Goal: Transaction & Acquisition: Obtain resource

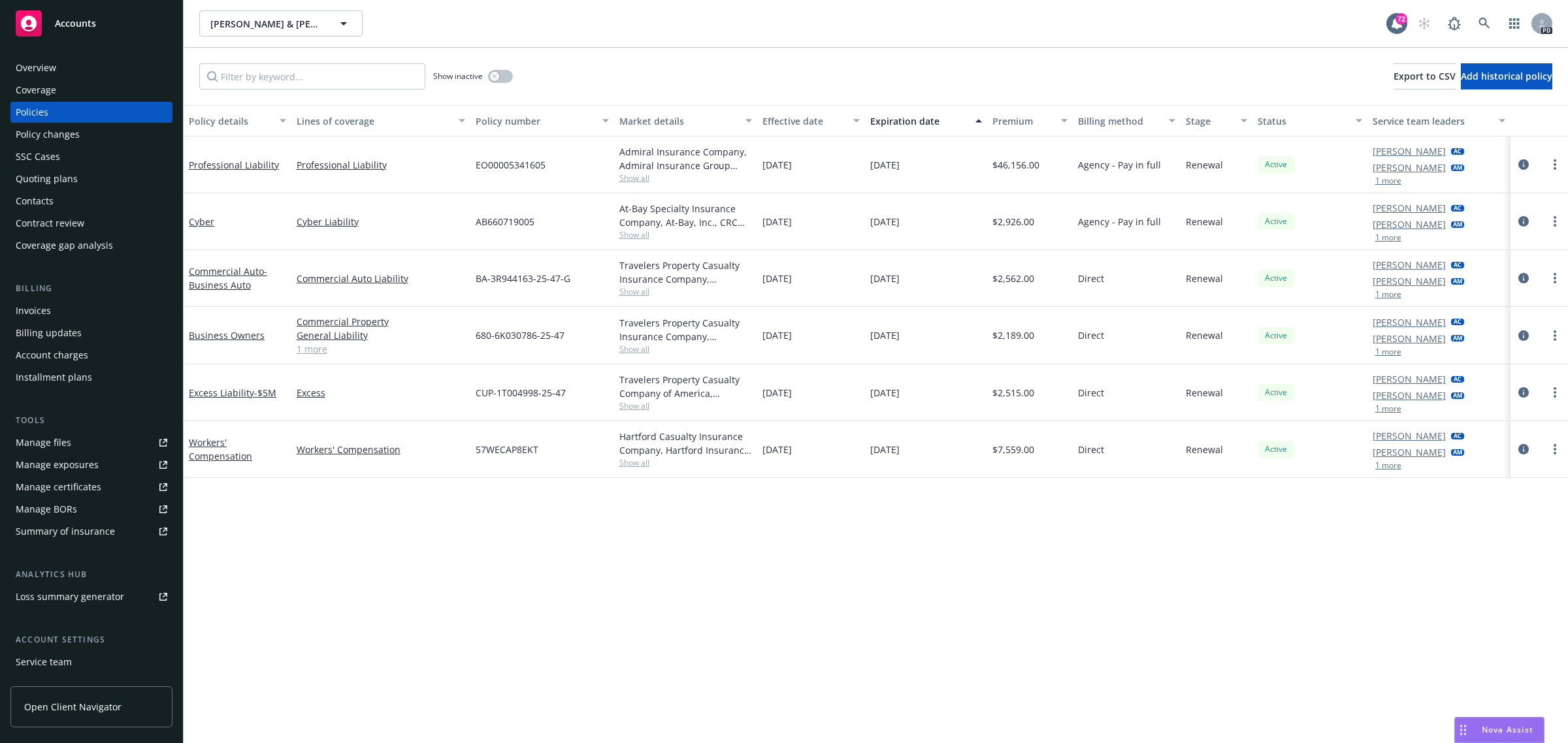
click at [80, 23] on span "Accounts" at bounding box center [75, 23] width 41 height 10
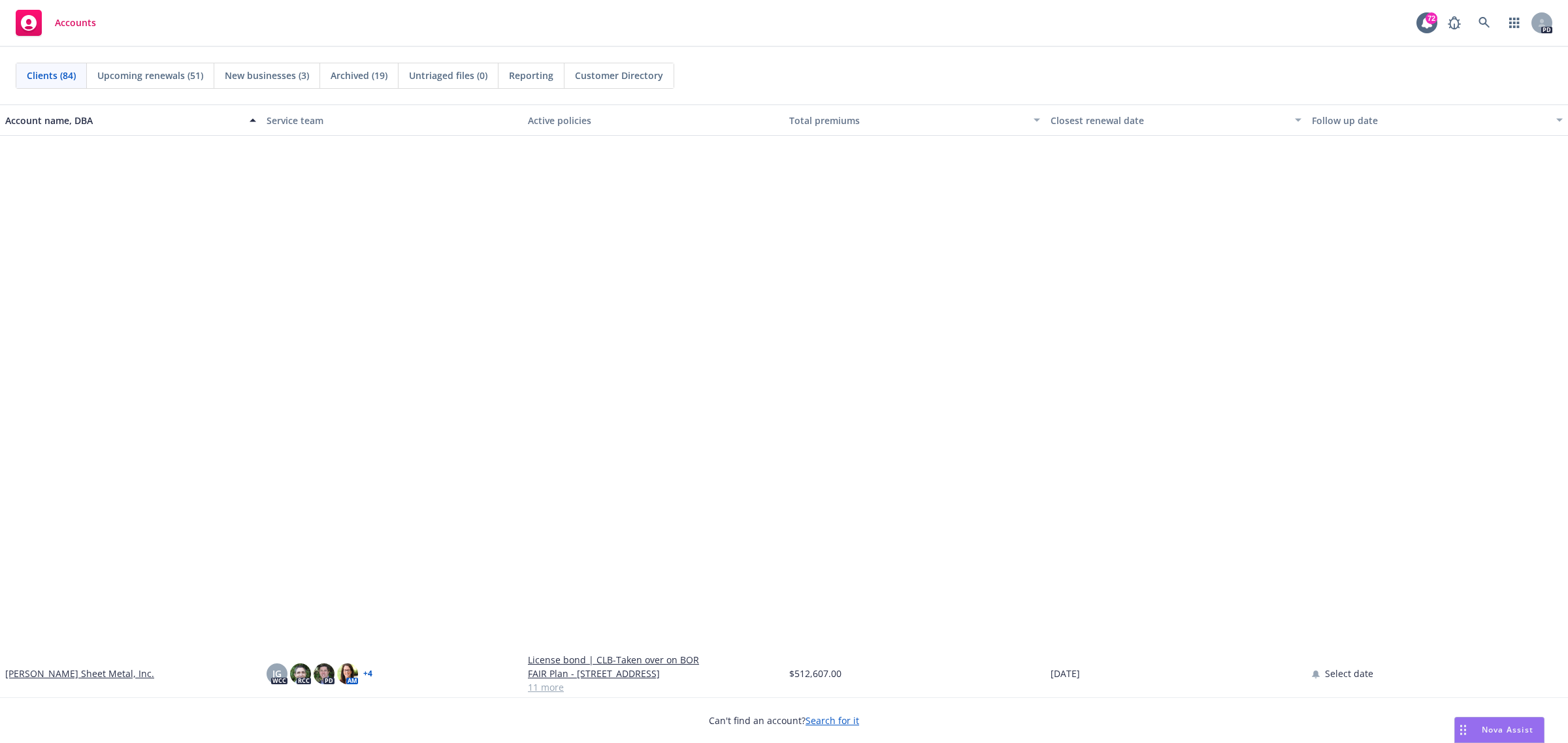
scroll to position [3511, 0]
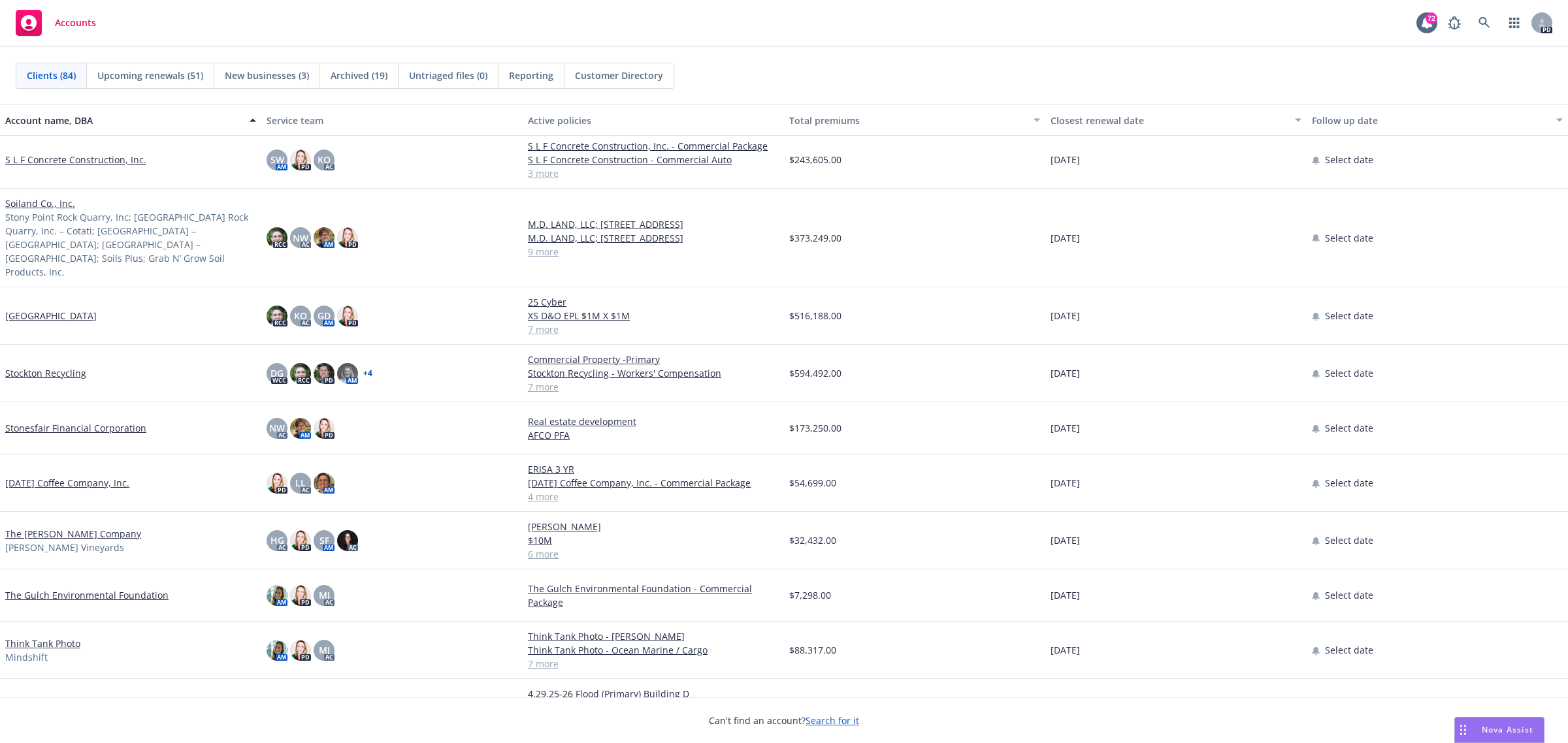
click at [50, 527] on link "The Capra Company" at bounding box center [73, 534] width 136 height 14
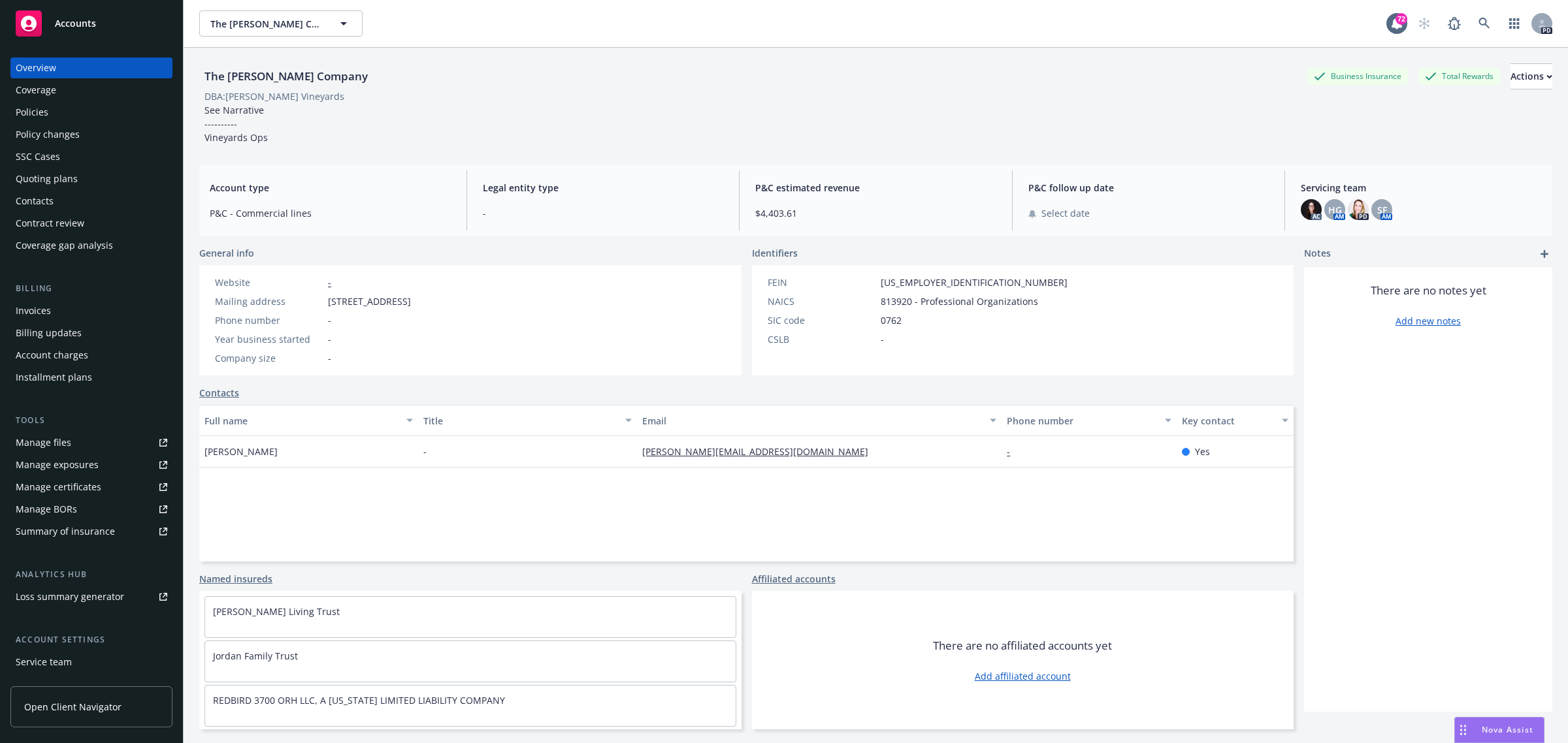
click at [77, 20] on span "Accounts" at bounding box center [75, 23] width 41 height 10
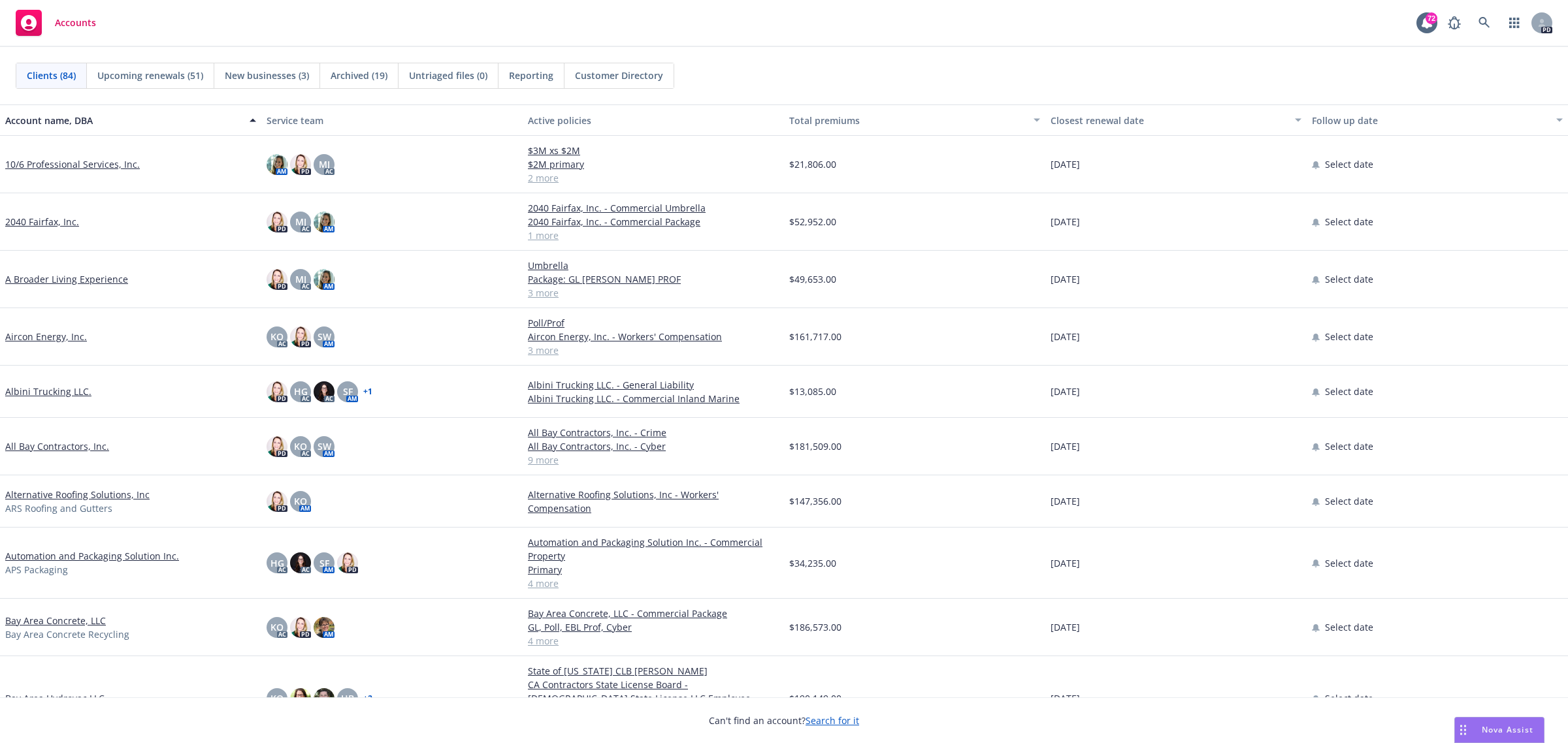
click at [61, 553] on link "Automation and Packaging Solution Inc." at bounding box center [92, 556] width 174 height 14
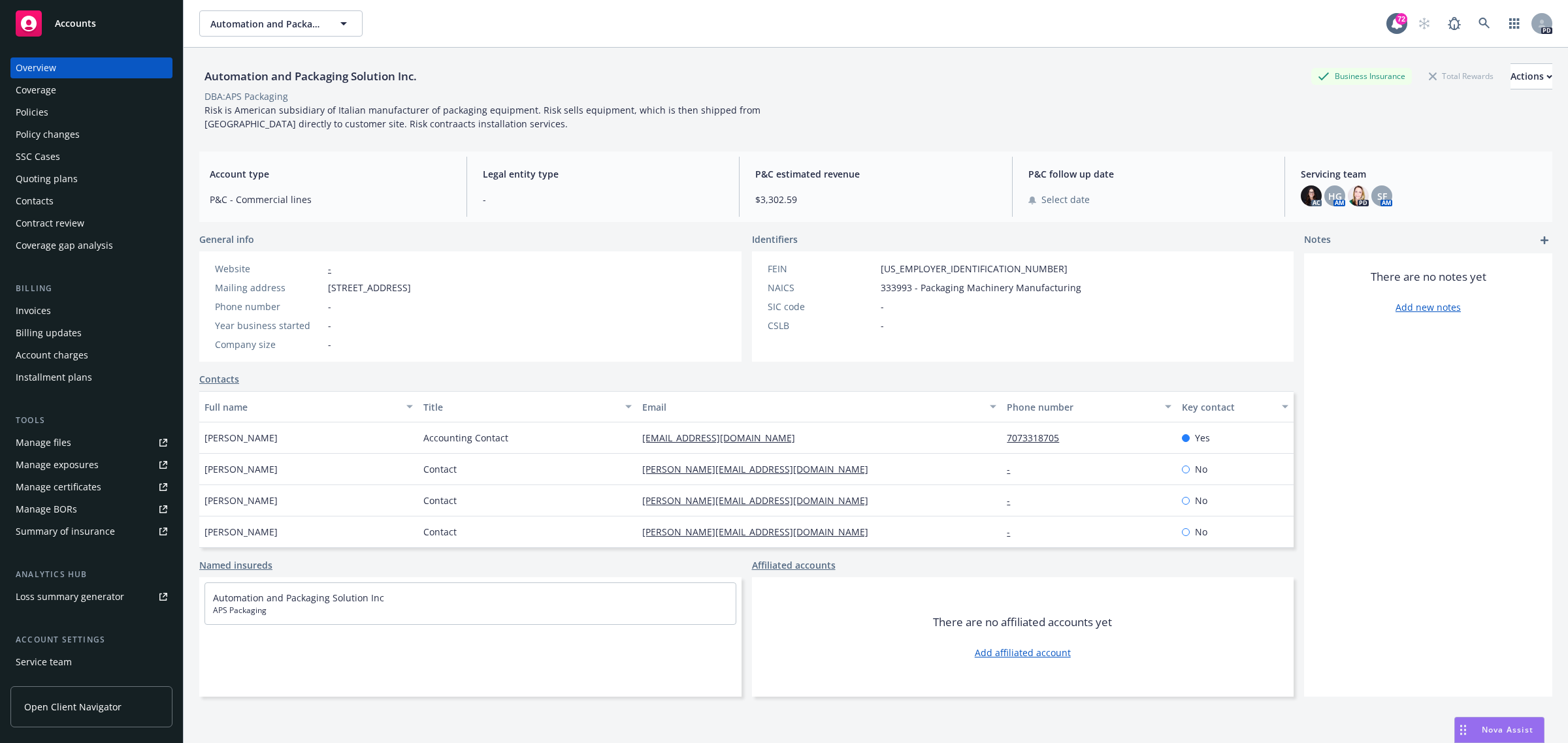
click at [47, 483] on div "Manage certificates" at bounding box center [59, 487] width 86 height 21
drag, startPoint x: 72, startPoint y: 25, endPoint x: 63, endPoint y: 33, distance: 12.0
click at [72, 25] on span "Accounts" at bounding box center [75, 23] width 41 height 10
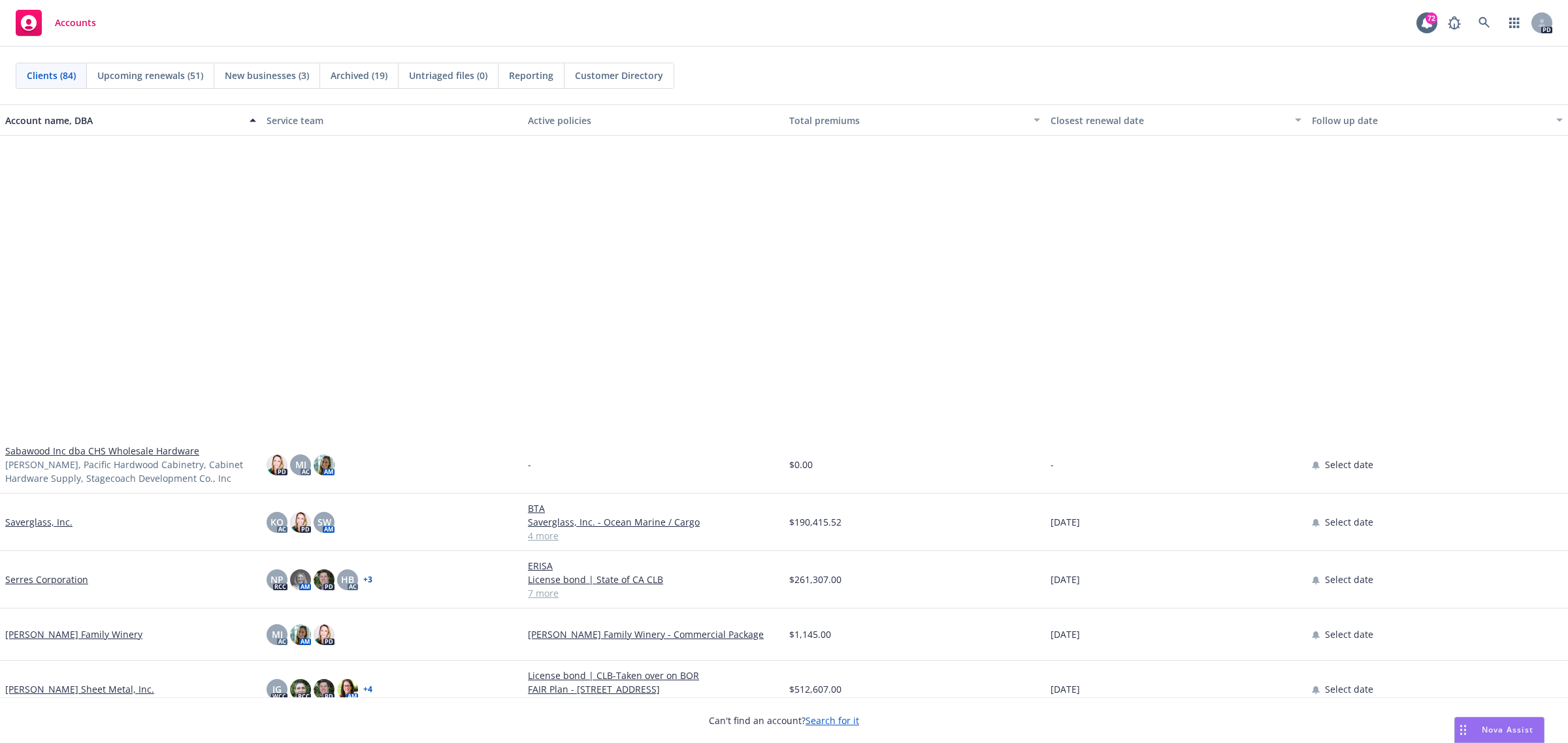
scroll to position [3592, 0]
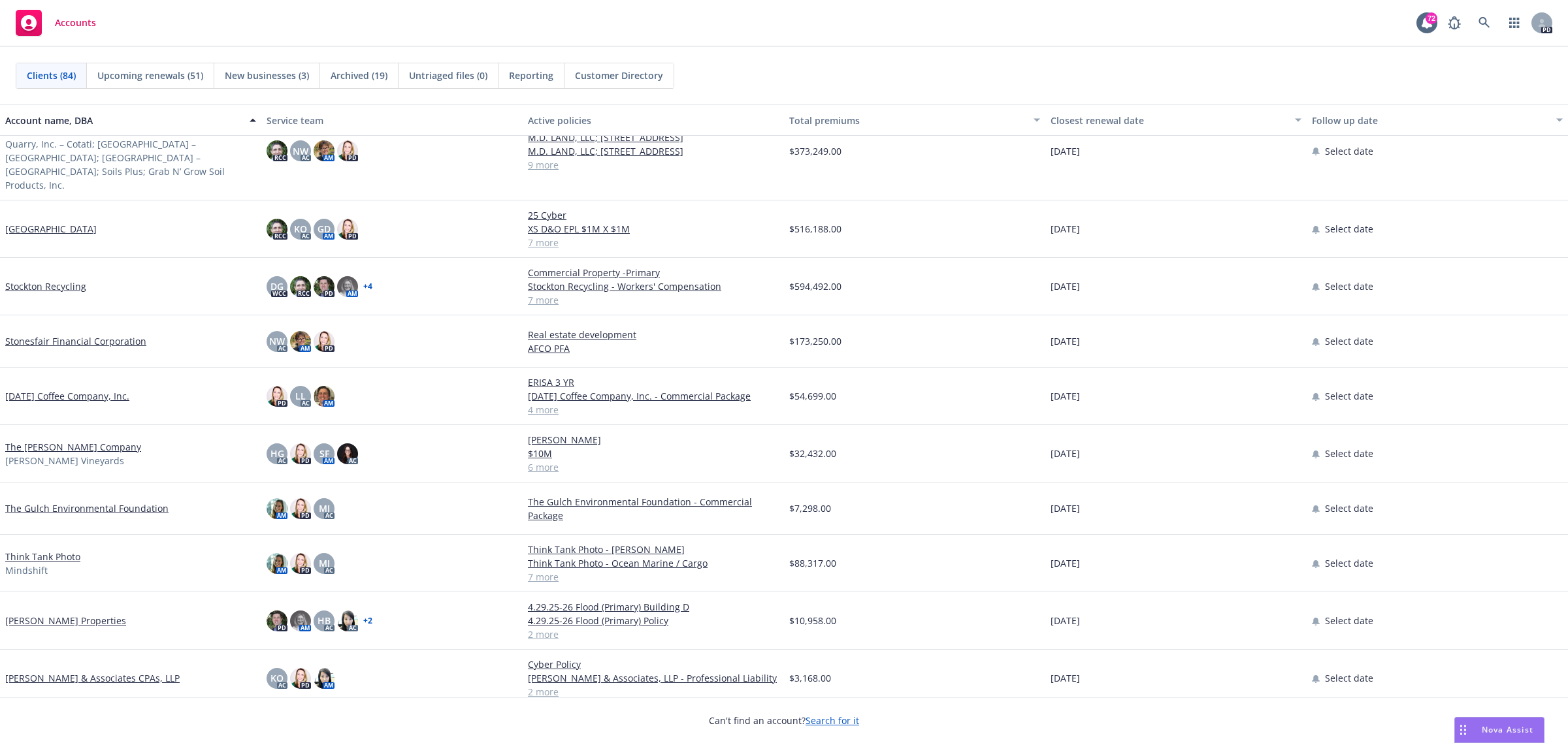
click at [48, 440] on link "The Capra Company" at bounding box center [73, 447] width 136 height 14
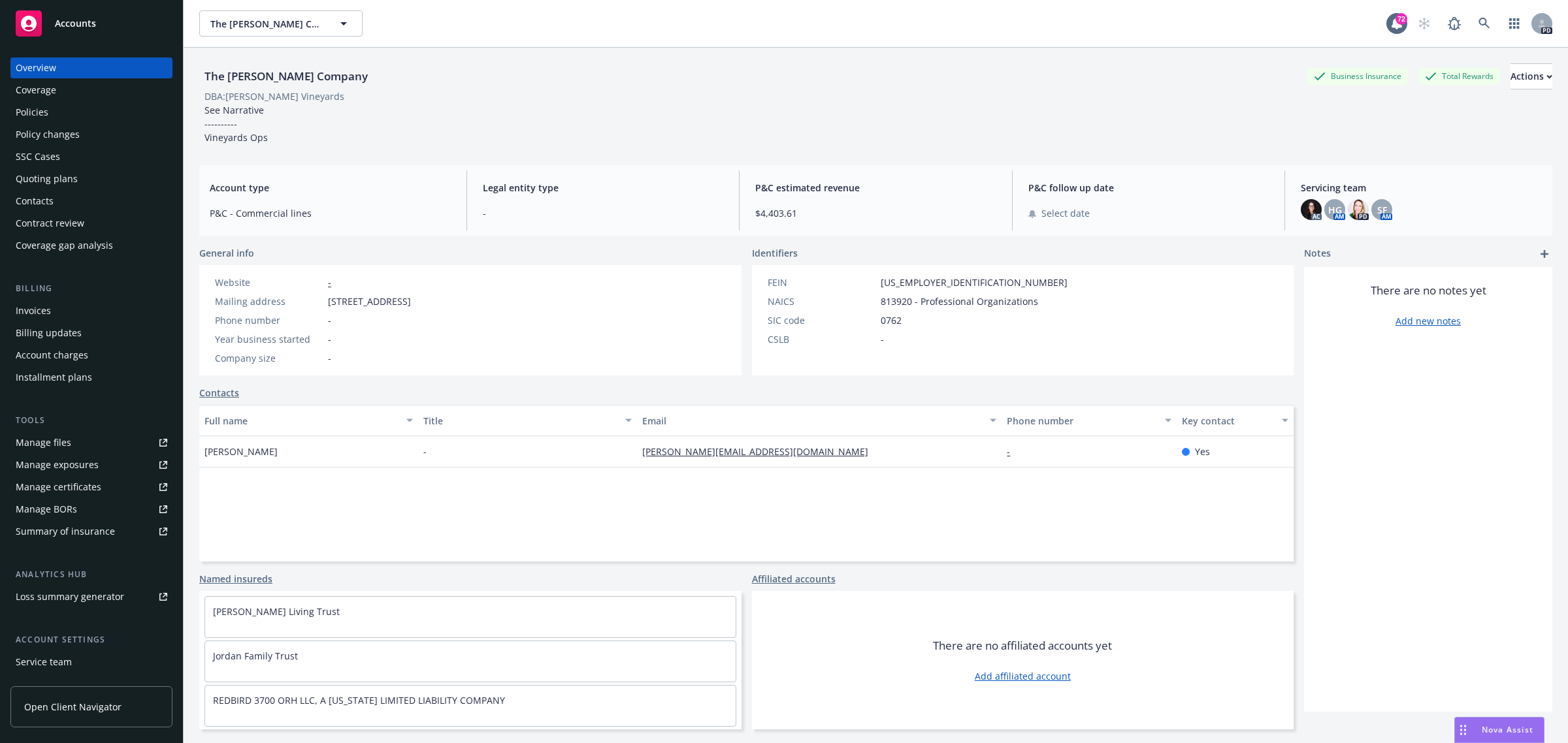
click at [38, 112] on div "Policies" at bounding box center [32, 112] width 33 height 21
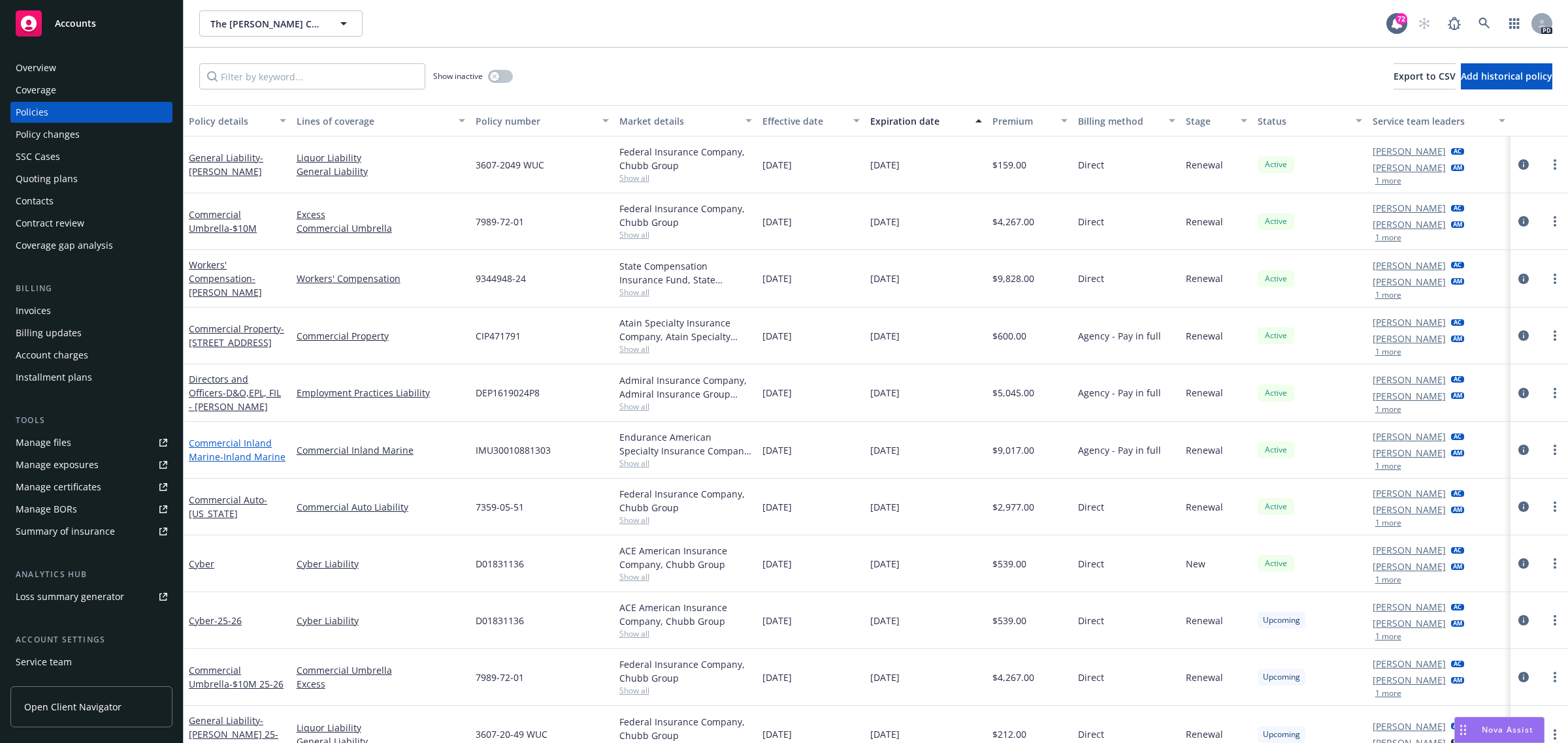
click at [208, 437] on link "Commercial Inland Marine - Inland Marine" at bounding box center [237, 450] width 97 height 26
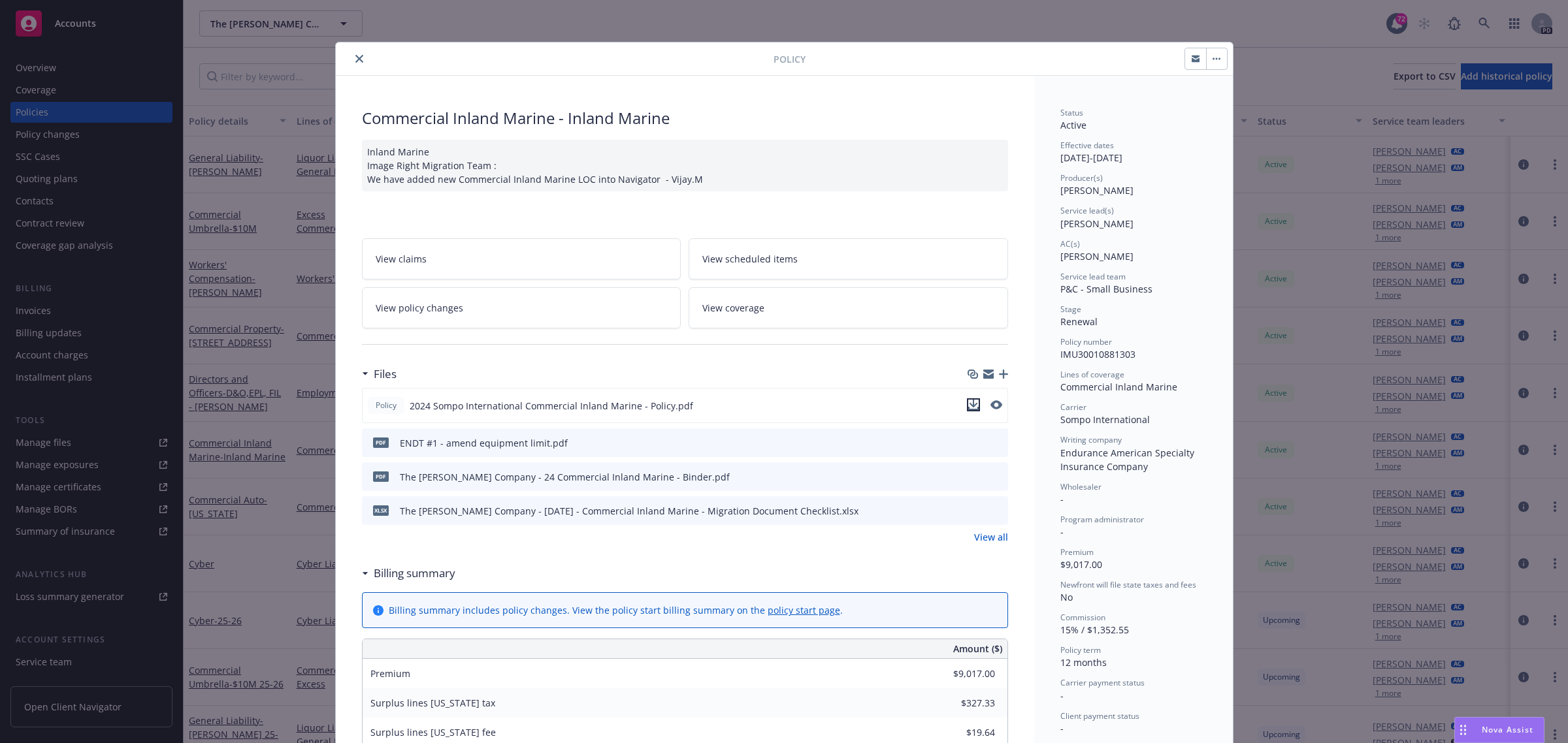
click at [971, 406] on icon "download file" at bounding box center [973, 404] width 10 height 10
click at [969, 441] on icon "download file" at bounding box center [974, 442] width 10 height 10
click at [355, 61] on icon "close" at bounding box center [359, 58] width 8 height 7
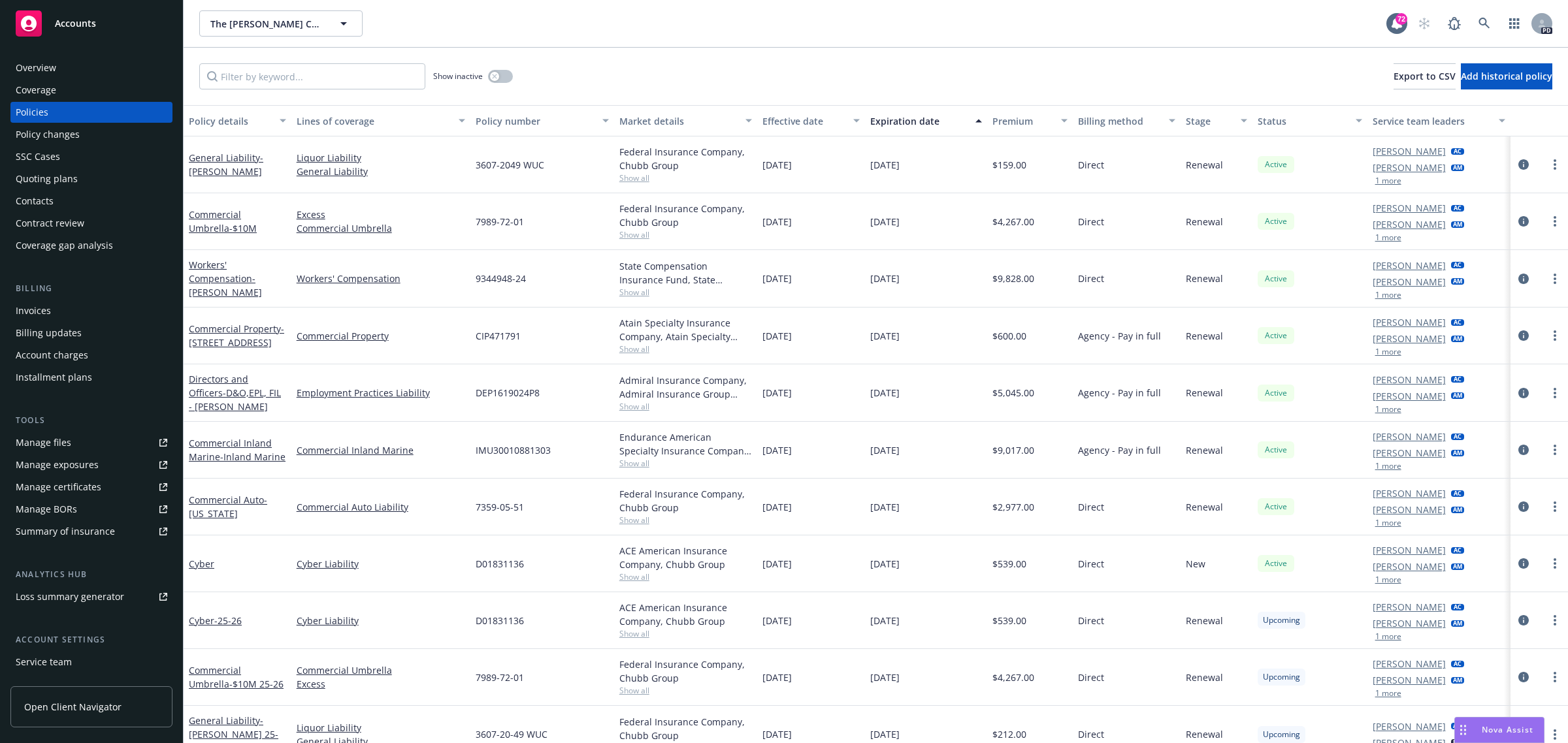
drag, startPoint x: 83, startPoint y: 15, endPoint x: 93, endPoint y: 29, distance: 17.2
click at [83, 15] on div "Accounts" at bounding box center [91, 23] width 151 height 26
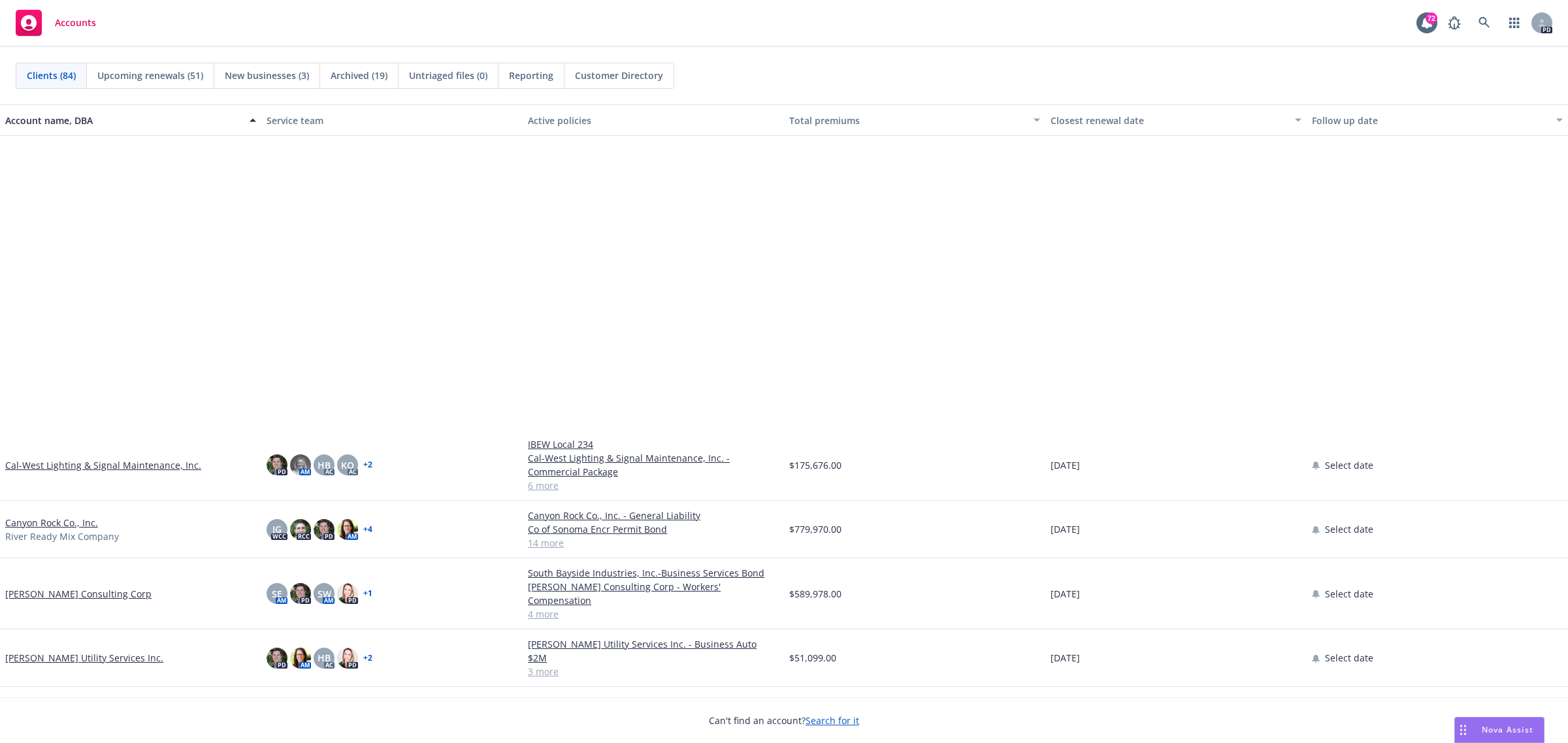
scroll to position [898, 0]
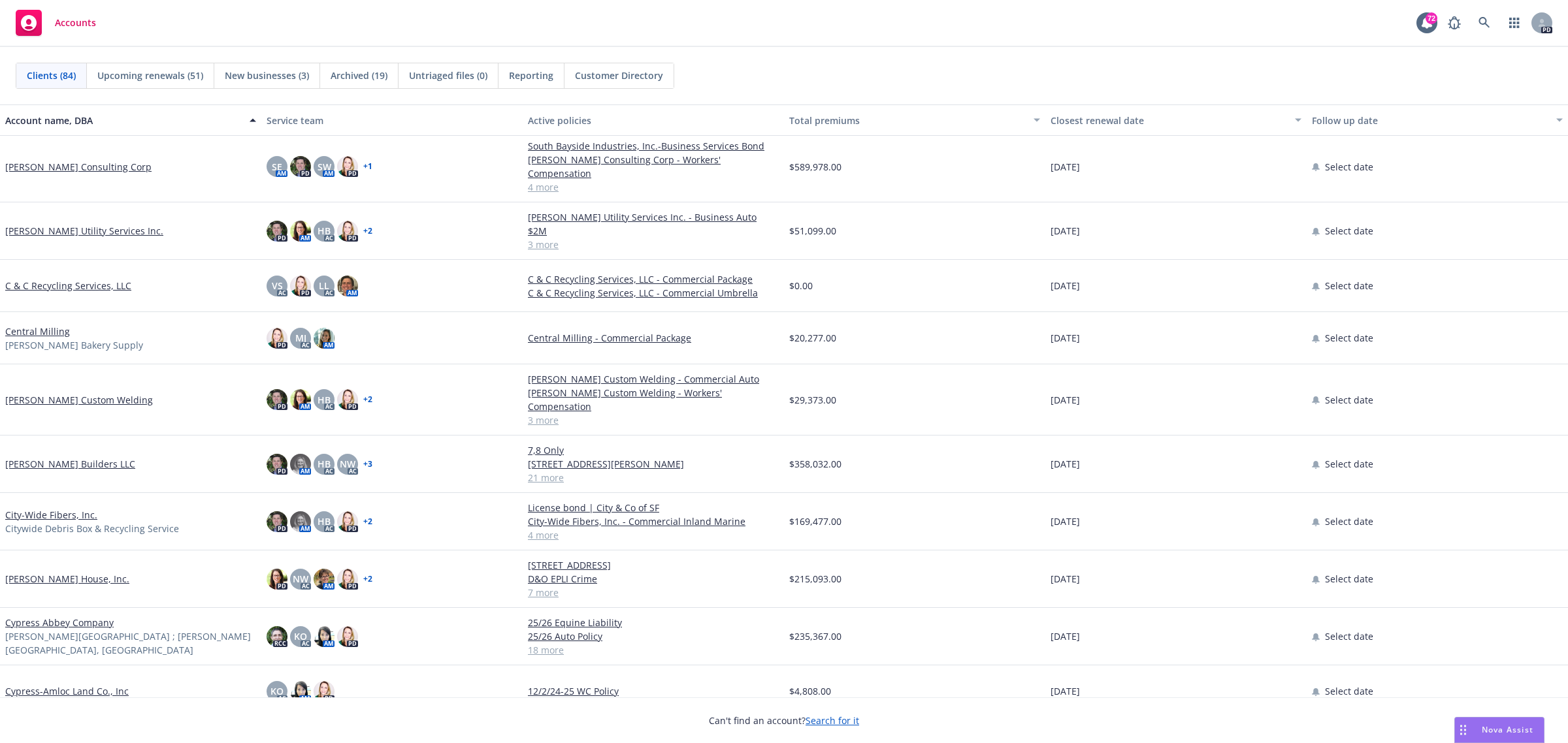
click at [41, 160] on link "Carson Consulting Corp" at bounding box center [78, 167] width 147 height 14
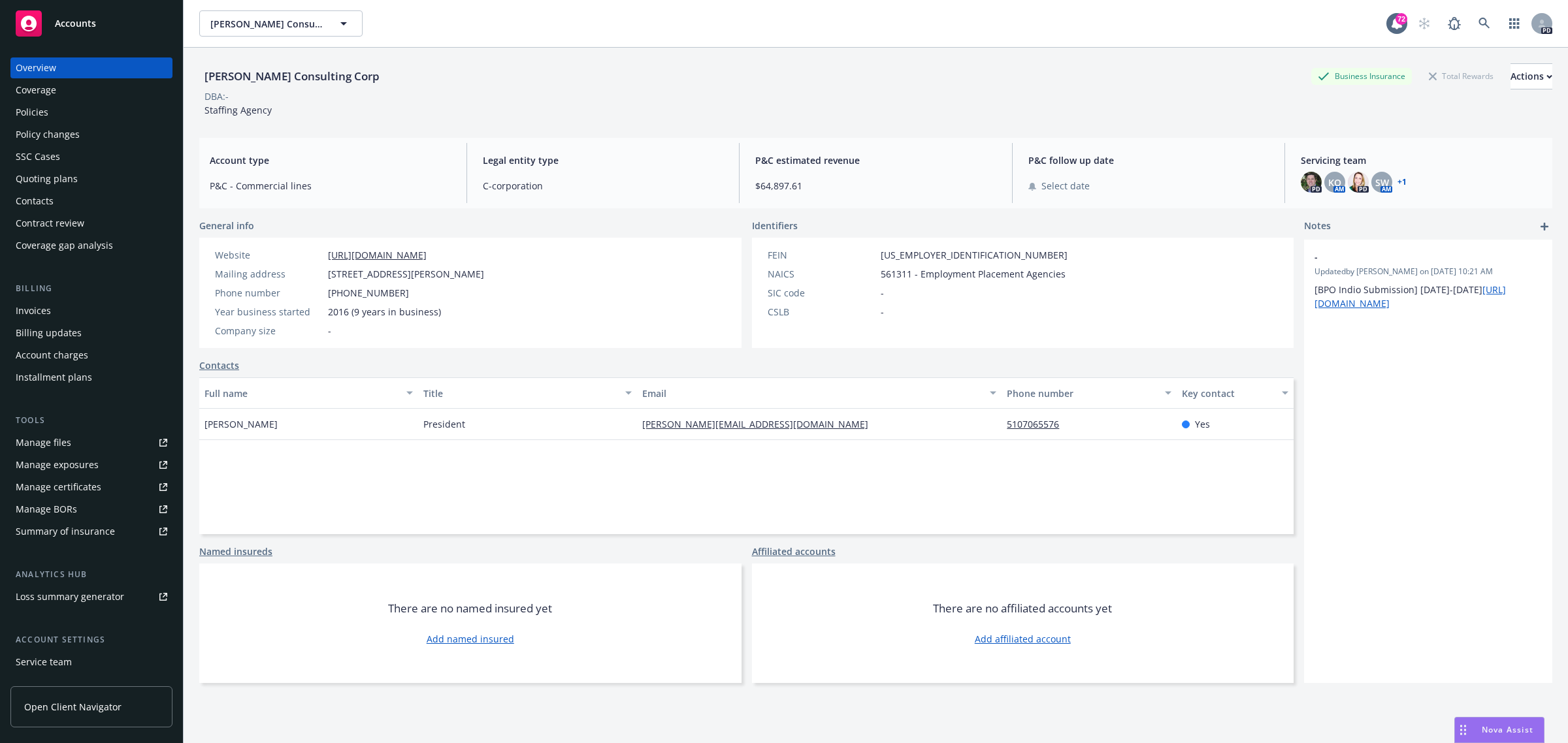
click at [30, 112] on div "Policies" at bounding box center [32, 112] width 33 height 21
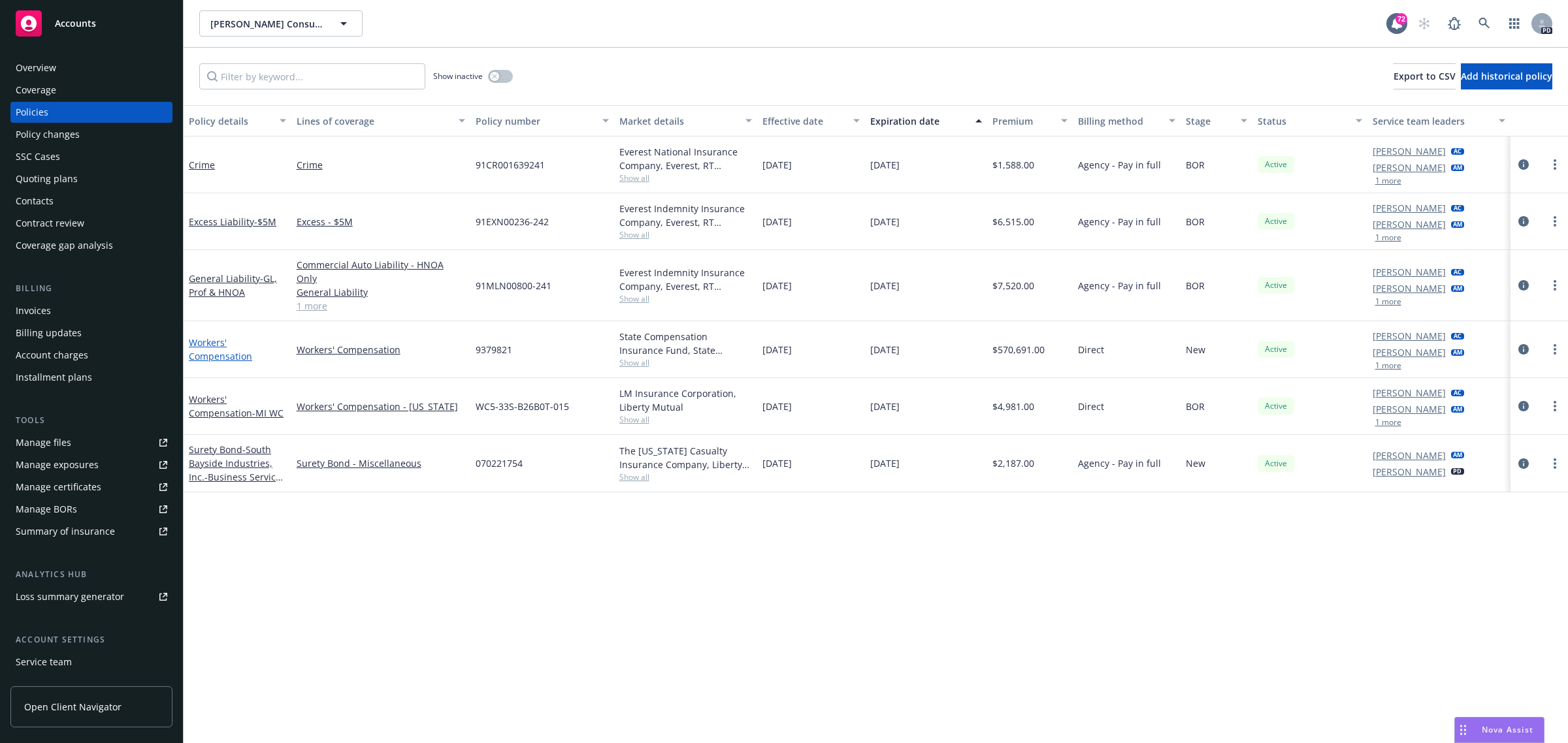
click at [200, 336] on link "Workers' Compensation" at bounding box center [220, 349] width 63 height 26
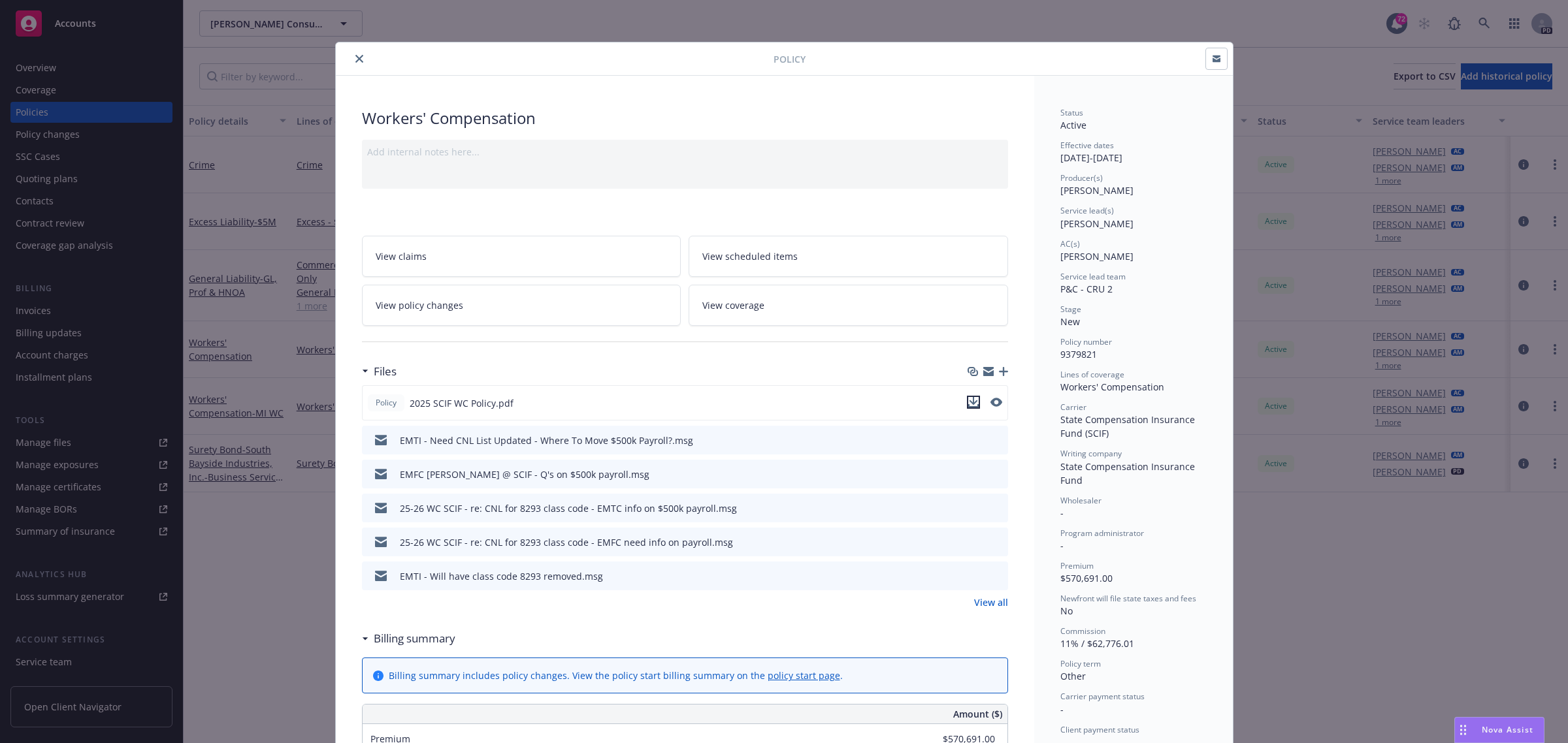
click at [968, 399] on icon "download file" at bounding box center [973, 402] width 10 height 10
click at [355, 59] on icon "close" at bounding box center [359, 58] width 8 height 7
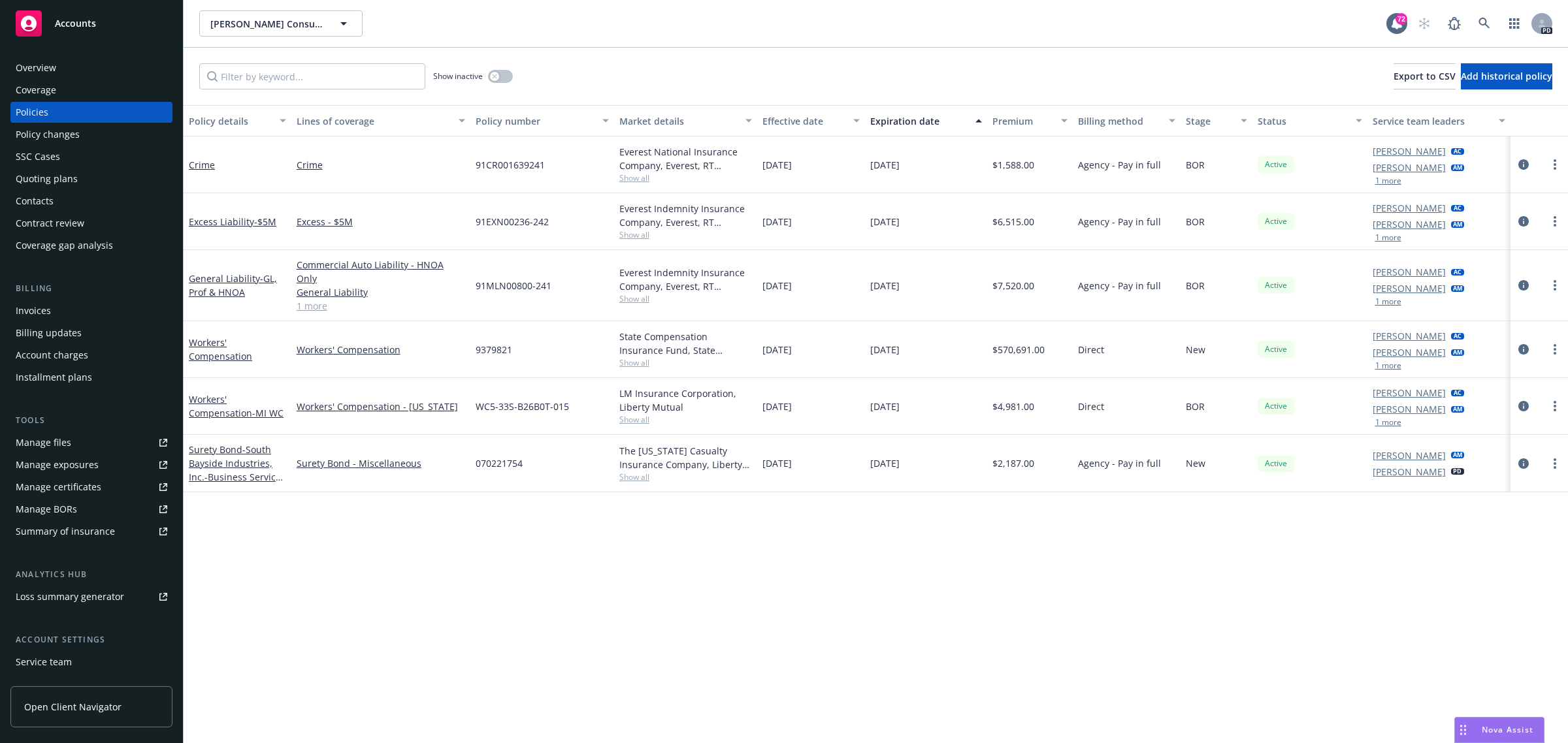
drag, startPoint x: 72, startPoint y: 18, endPoint x: 77, endPoint y: 28, distance: 11.2
click at [72, 18] on span "Accounts" at bounding box center [75, 23] width 41 height 10
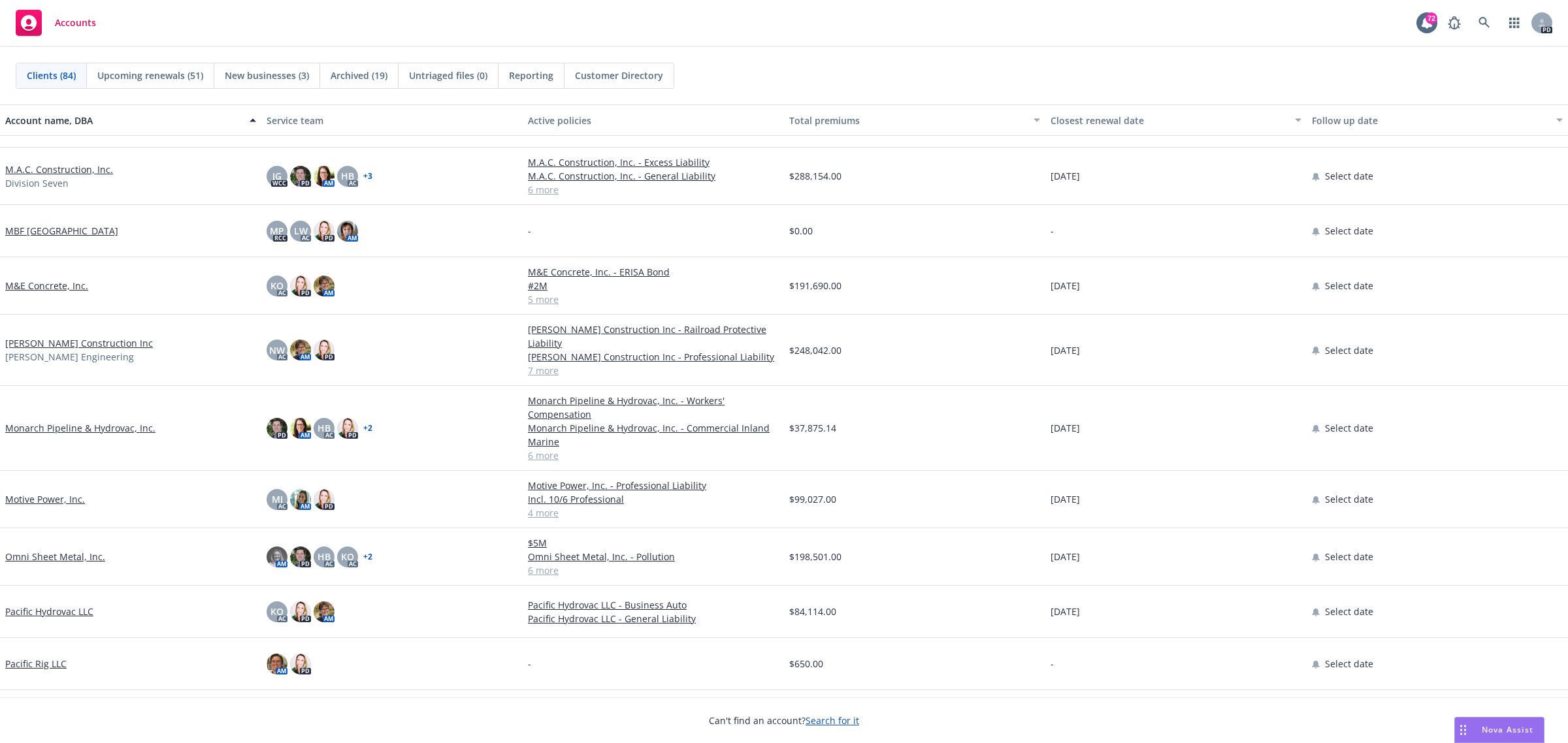
scroll to position [3020, 0]
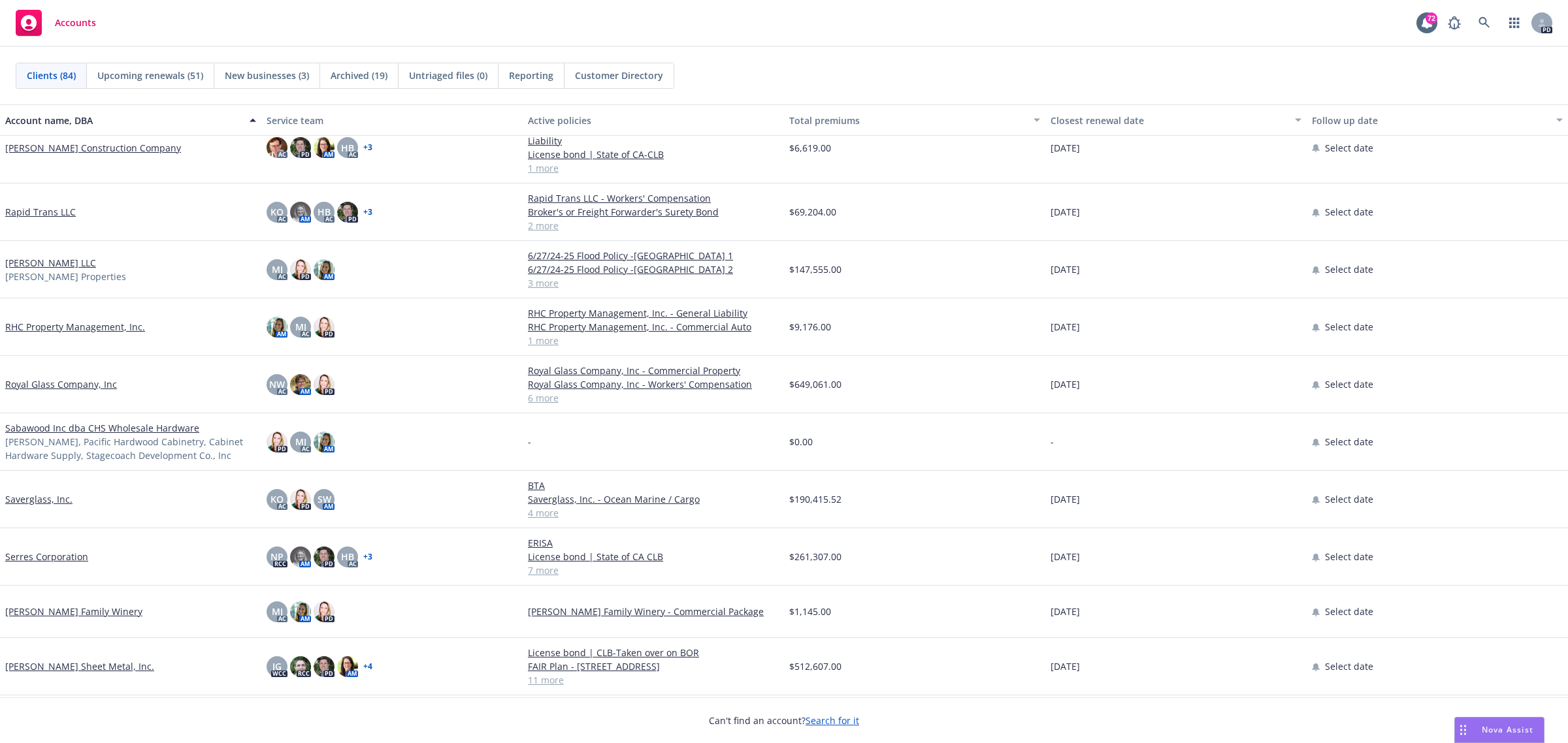
drag, startPoint x: 64, startPoint y: 357, endPoint x: 53, endPoint y: 363, distance: 12.5
click at [63, 378] on link "Royal Glass Company, Inc" at bounding box center [61, 384] width 112 height 14
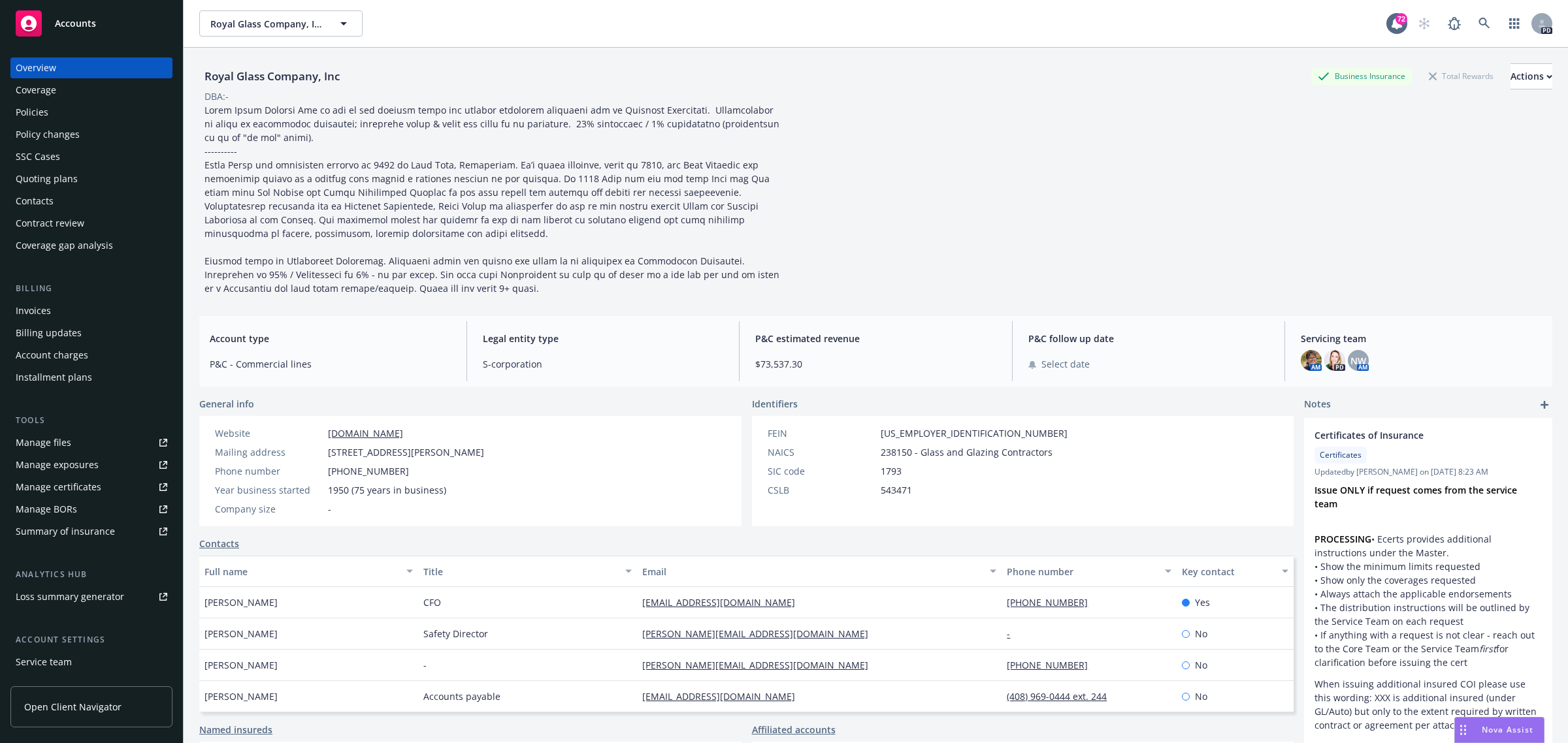
click at [44, 183] on div "Quoting plans" at bounding box center [46, 179] width 62 height 21
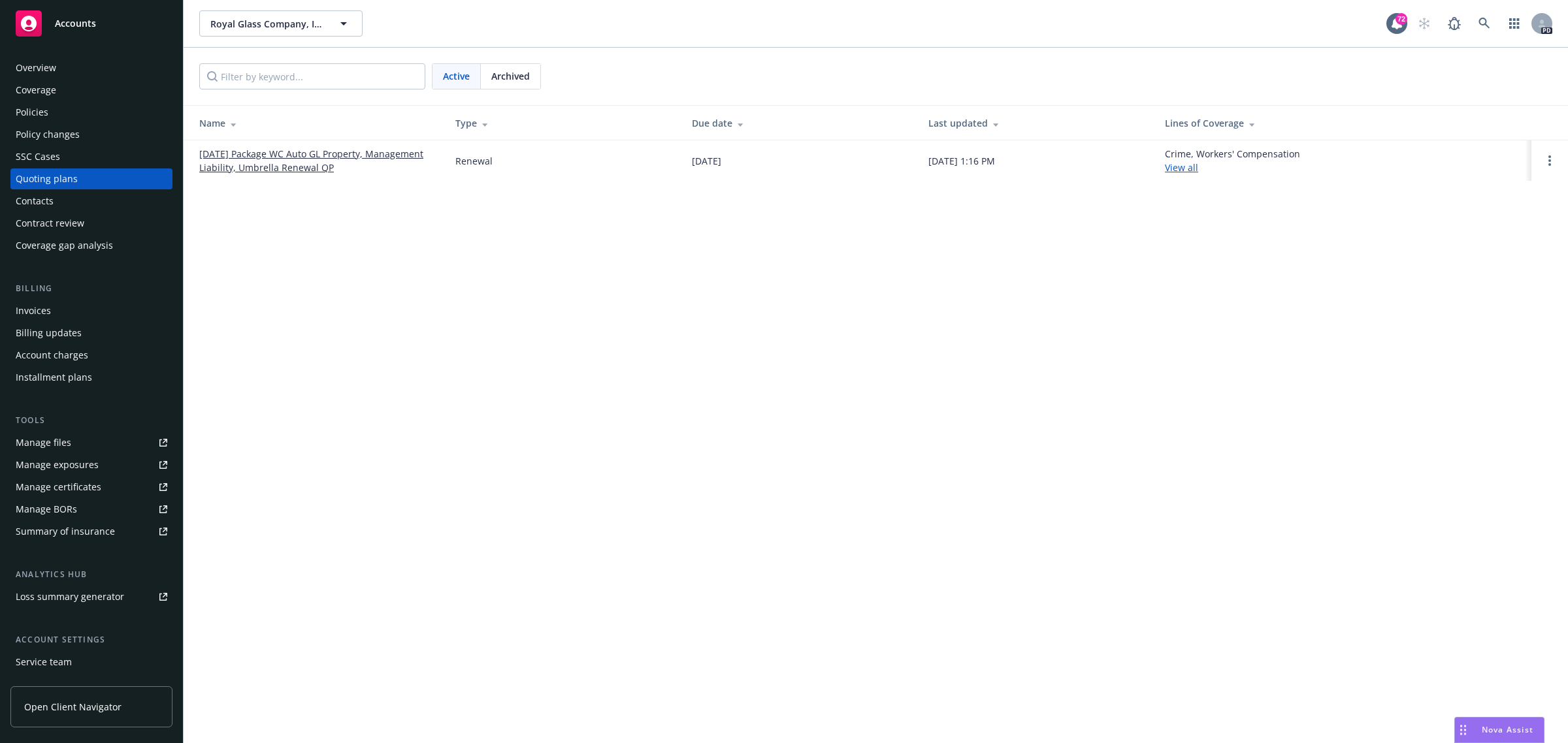
click at [338, 154] on link "09/01/25 Package WC Auto GL Property, Management Liability, Umbrella Renewal QP" at bounding box center [316, 161] width 235 height 27
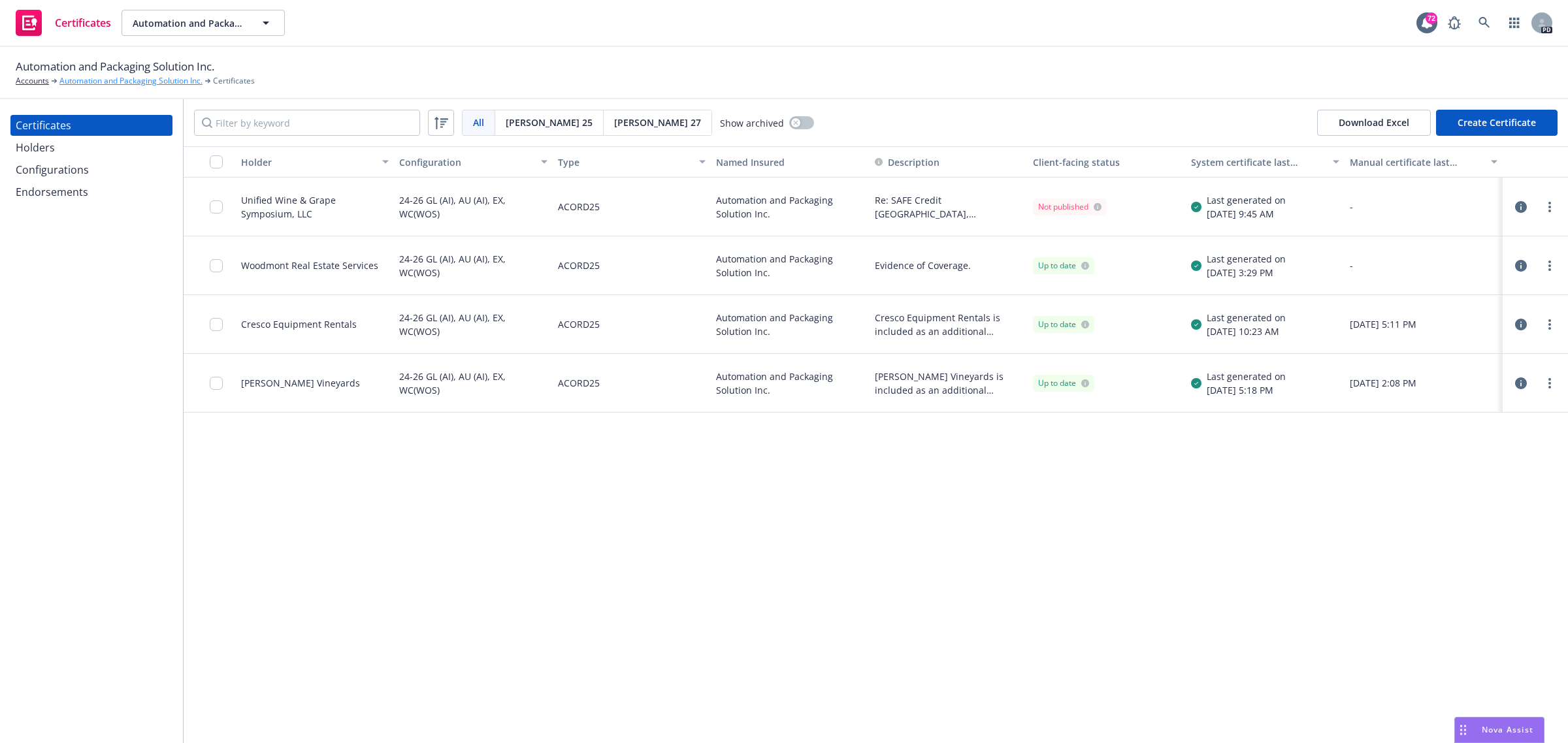
click at [93, 83] on link "Automation and Packaging Solution Inc." at bounding box center [131, 80] width 143 height 12
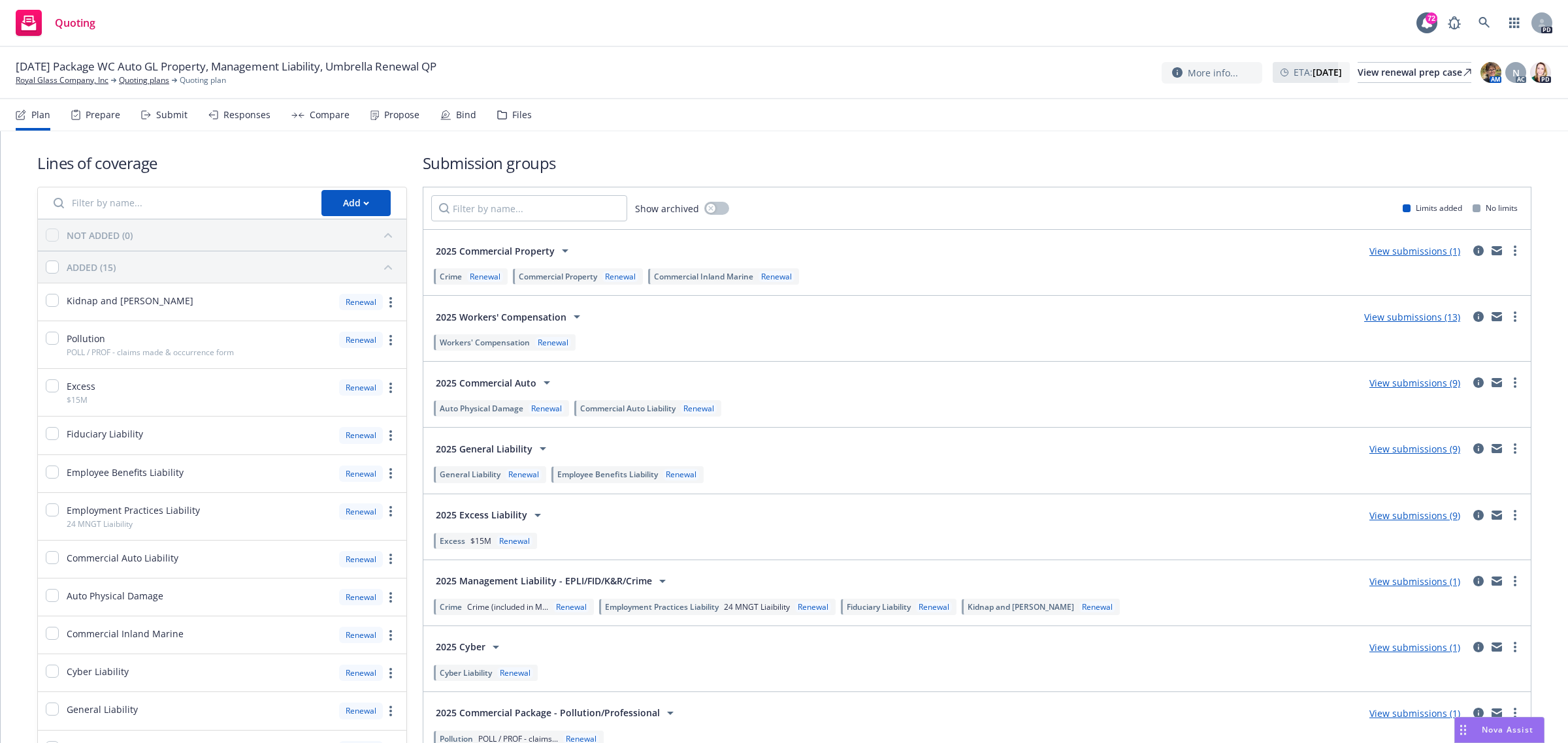
click at [1395, 319] on link "View submissions (13)" at bounding box center [1412, 317] width 96 height 12
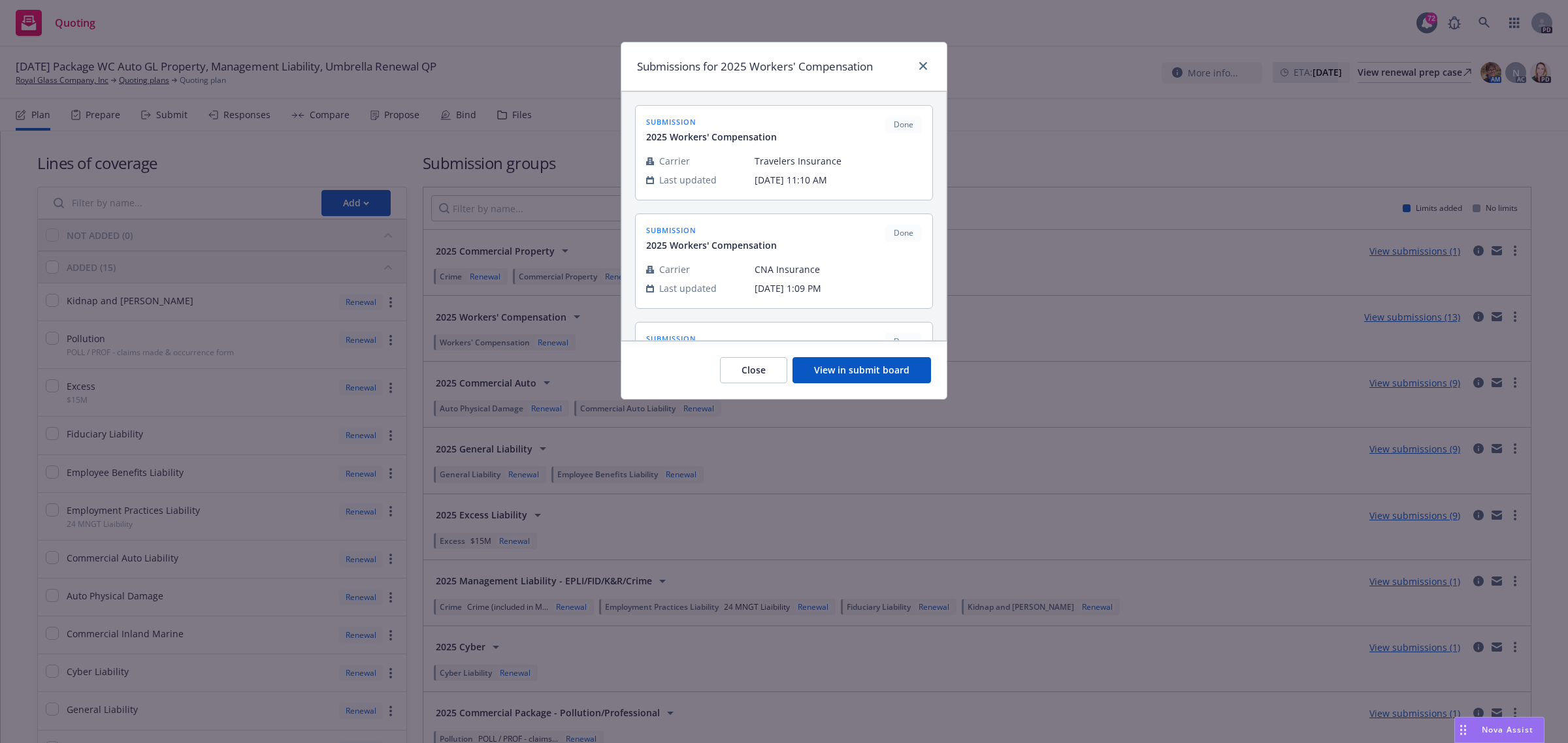
click at [878, 376] on button "View in submit board" at bounding box center [861, 370] width 138 height 26
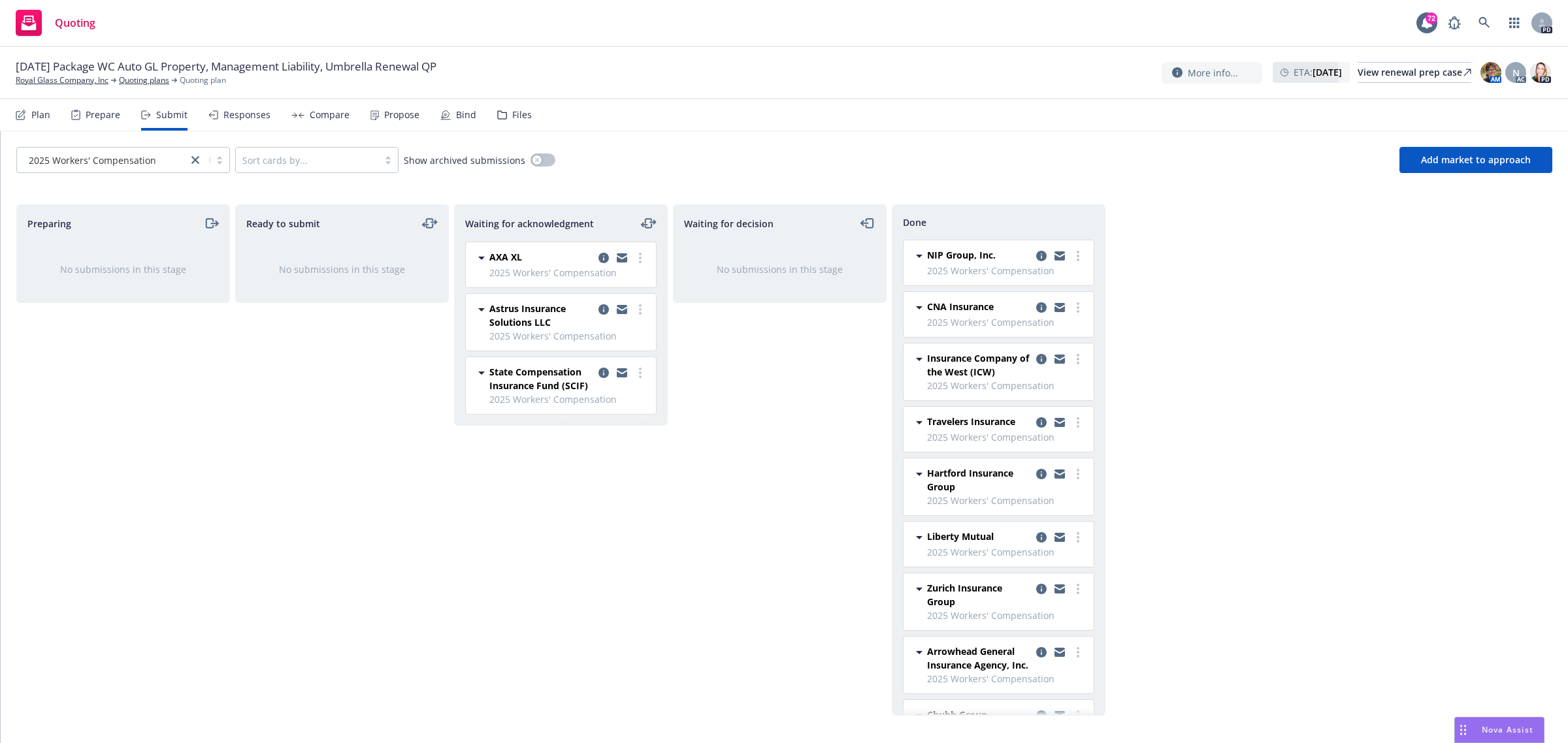
click at [975, 426] on span "Travelers Insurance" at bounding box center [971, 421] width 88 height 14
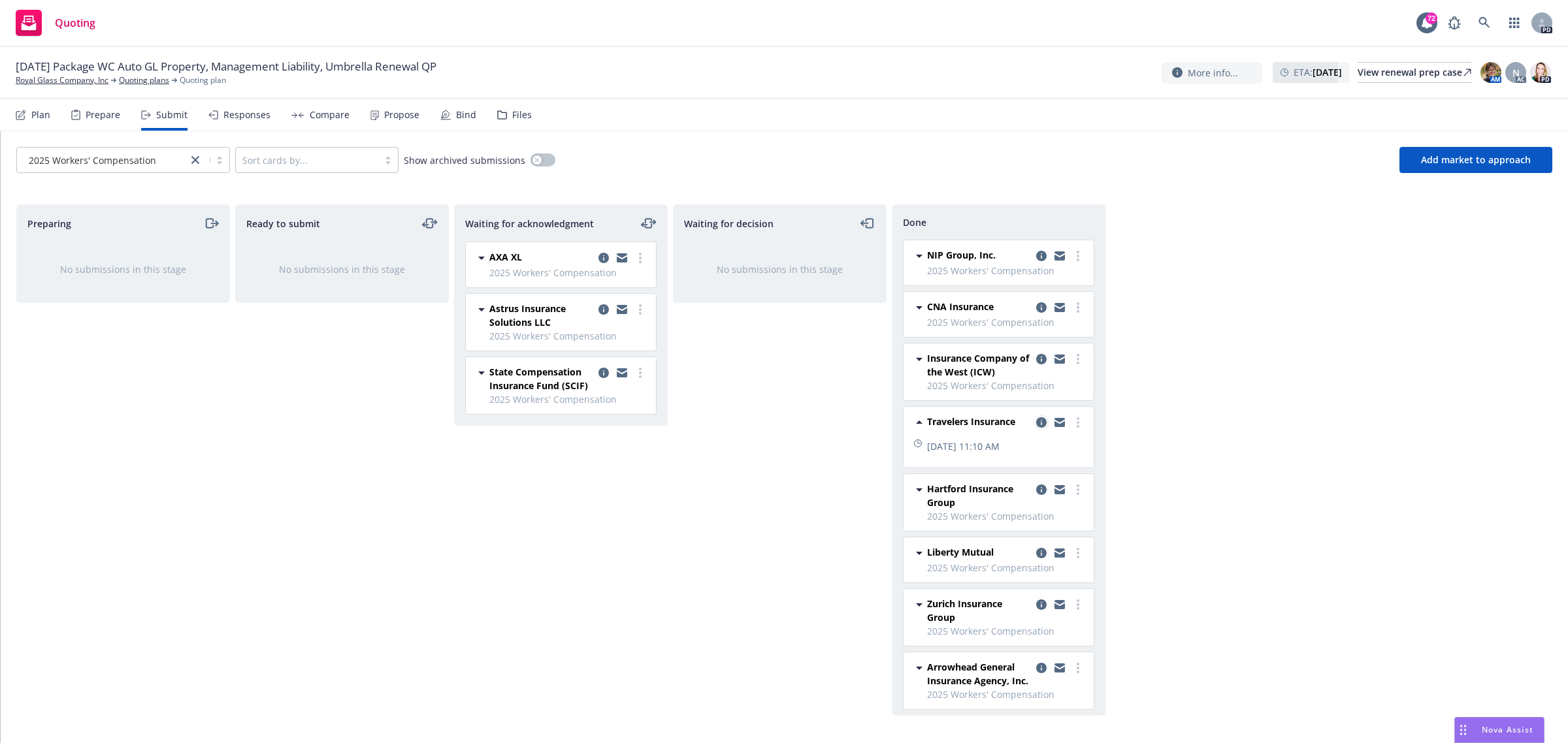
click at [1037, 426] on icon "copy logging email" at bounding box center [1041, 422] width 10 height 10
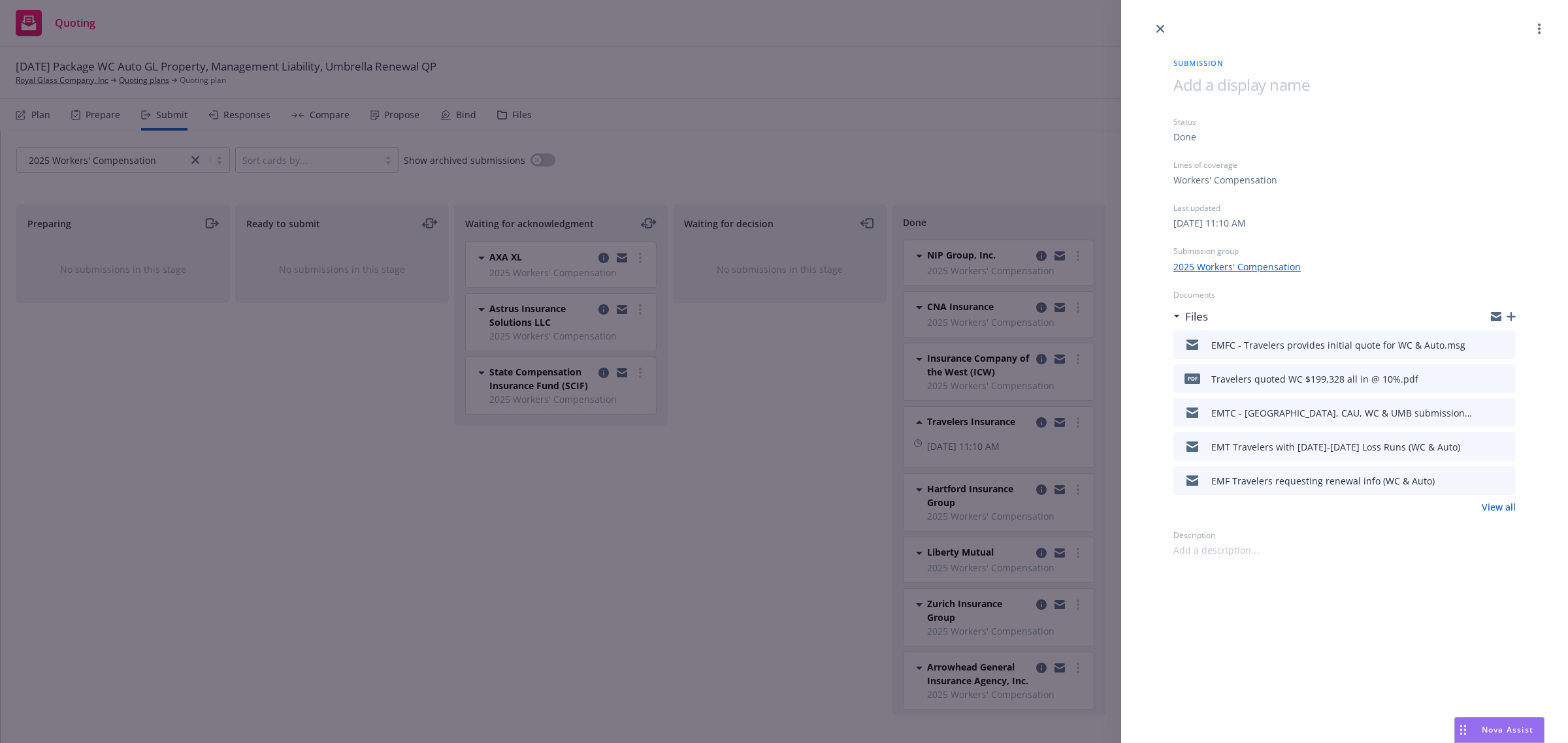
click at [1480, 338] on icon "download file" at bounding box center [1481, 343] width 10 height 10
click at [1153, 27] on link "close" at bounding box center [1160, 29] width 16 height 16
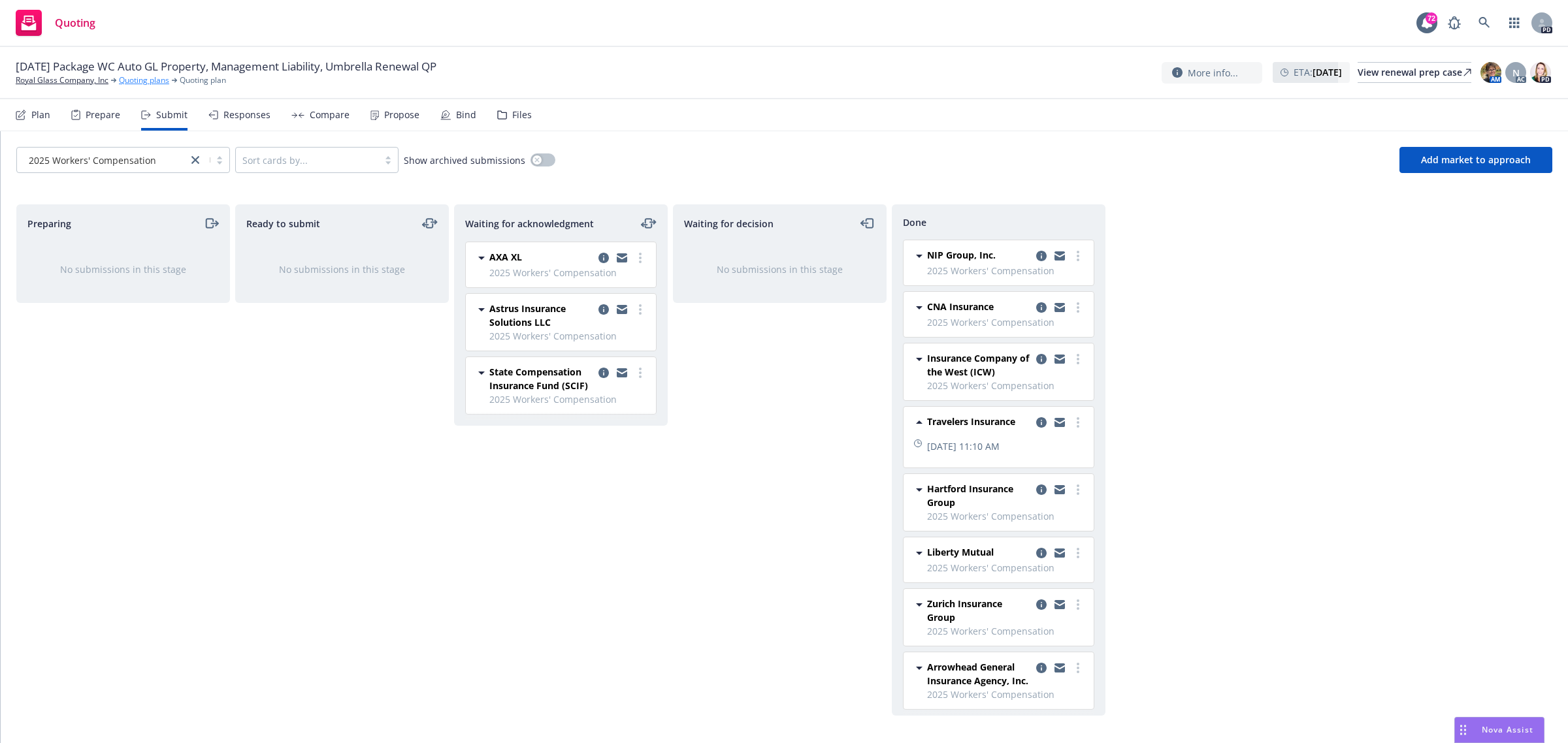
click at [124, 80] on link "Quoting plans" at bounding box center [144, 80] width 50 height 12
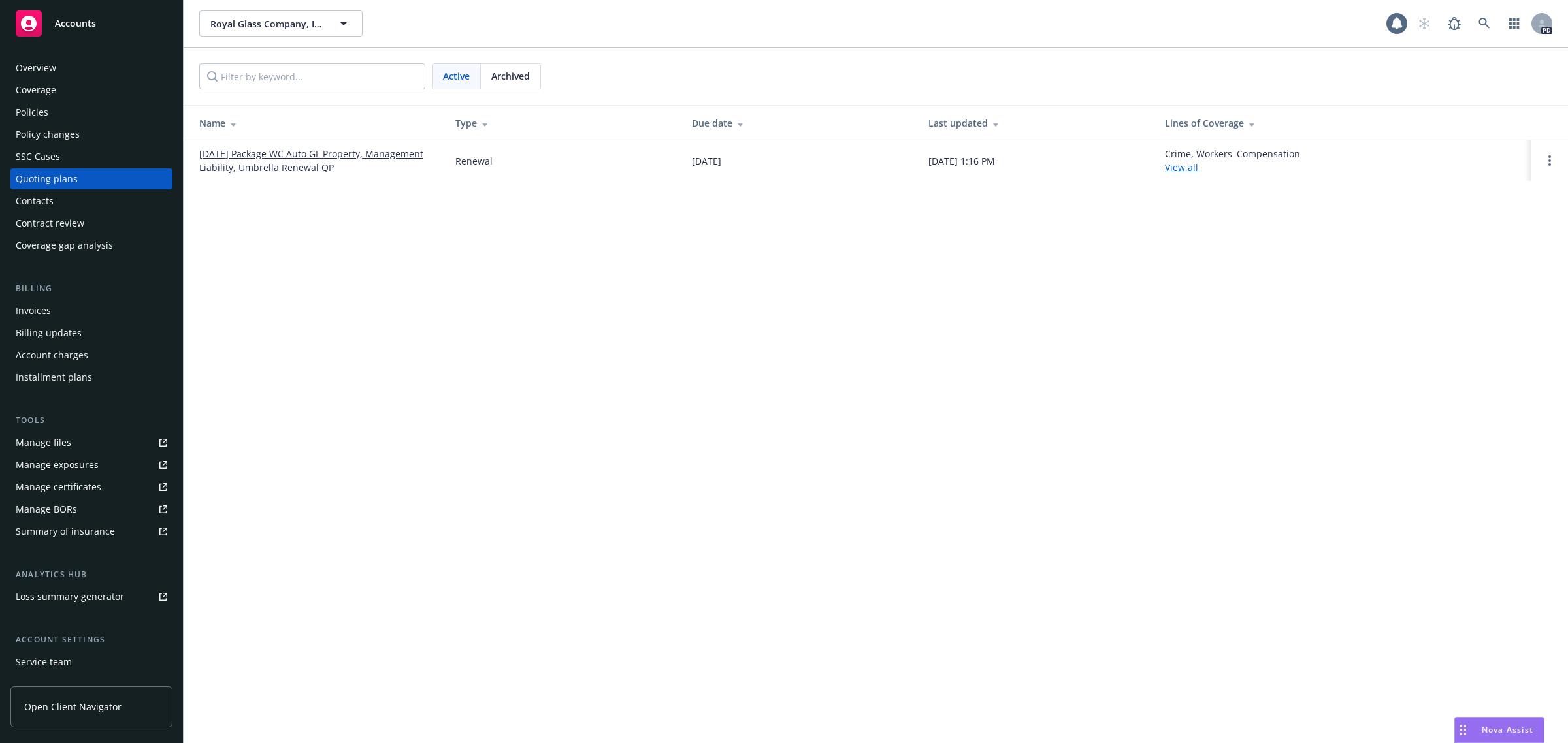
click at [243, 157] on link "[DATE] Package WC Auto GL Property, Management Liability, Umbrella Renewal QP" at bounding box center [316, 161] width 235 height 27
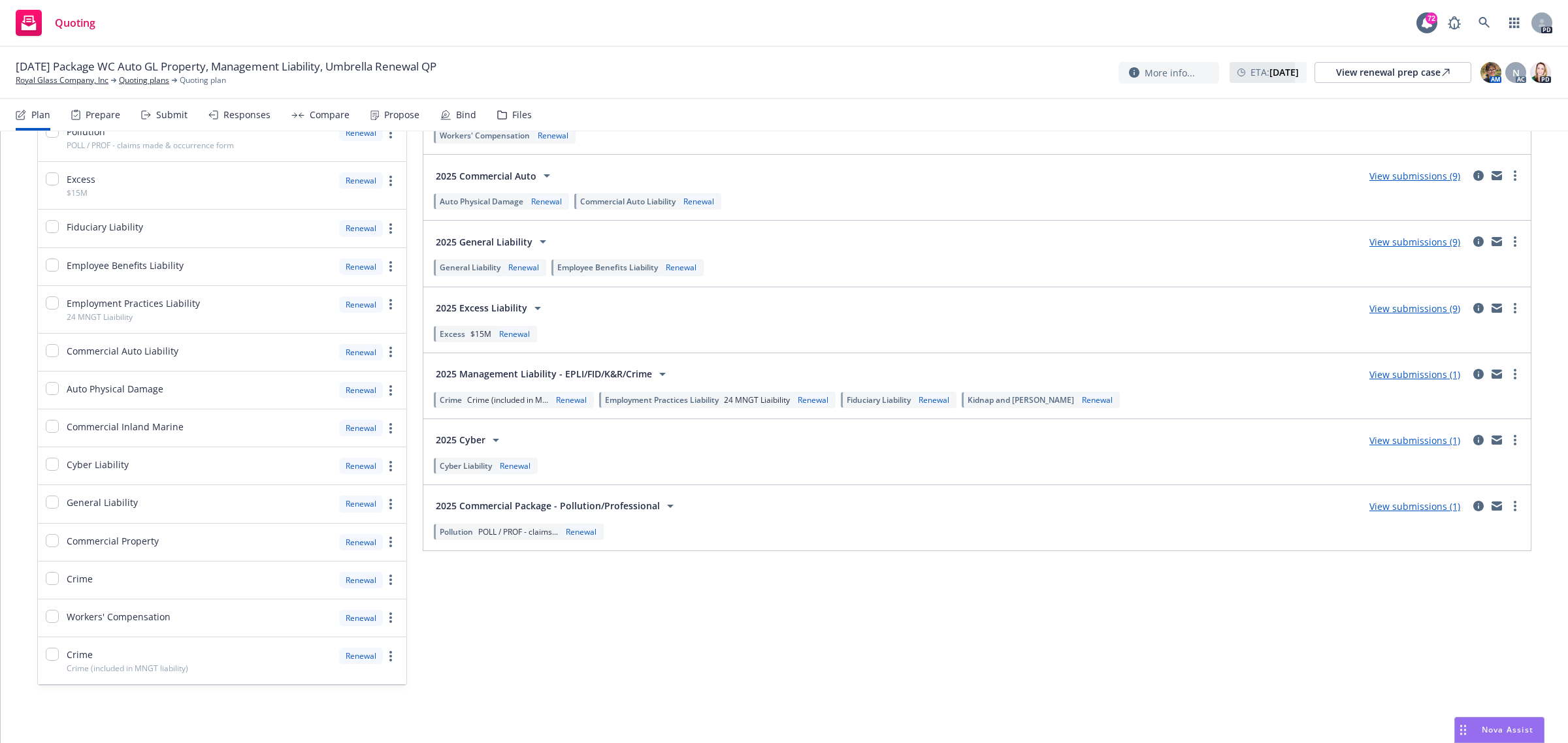
scroll to position [210, 0]
click at [1417, 305] on link "View submissions (9)" at bounding box center [1415, 309] width 91 height 12
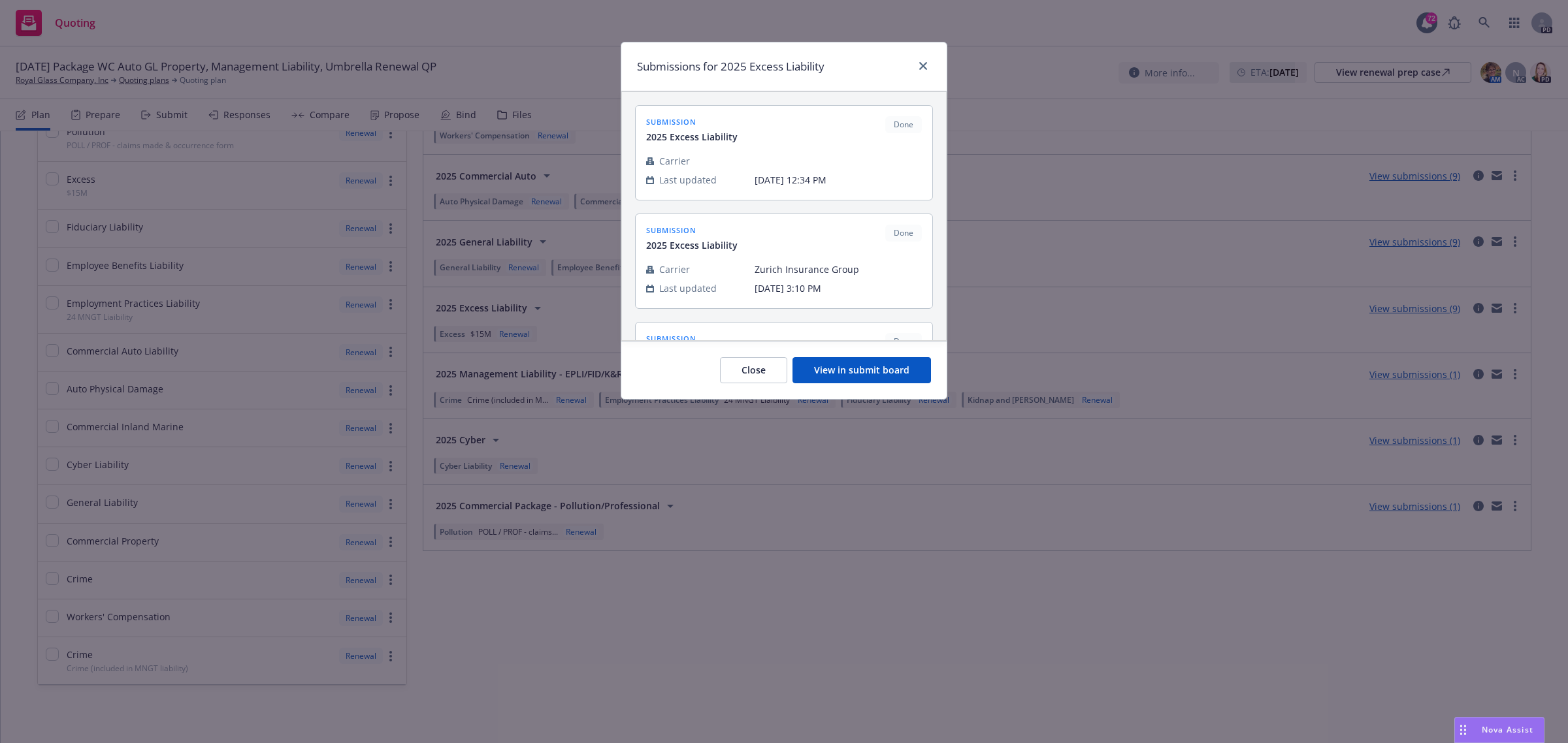
click at [886, 367] on button "View in submit board" at bounding box center [861, 370] width 138 height 26
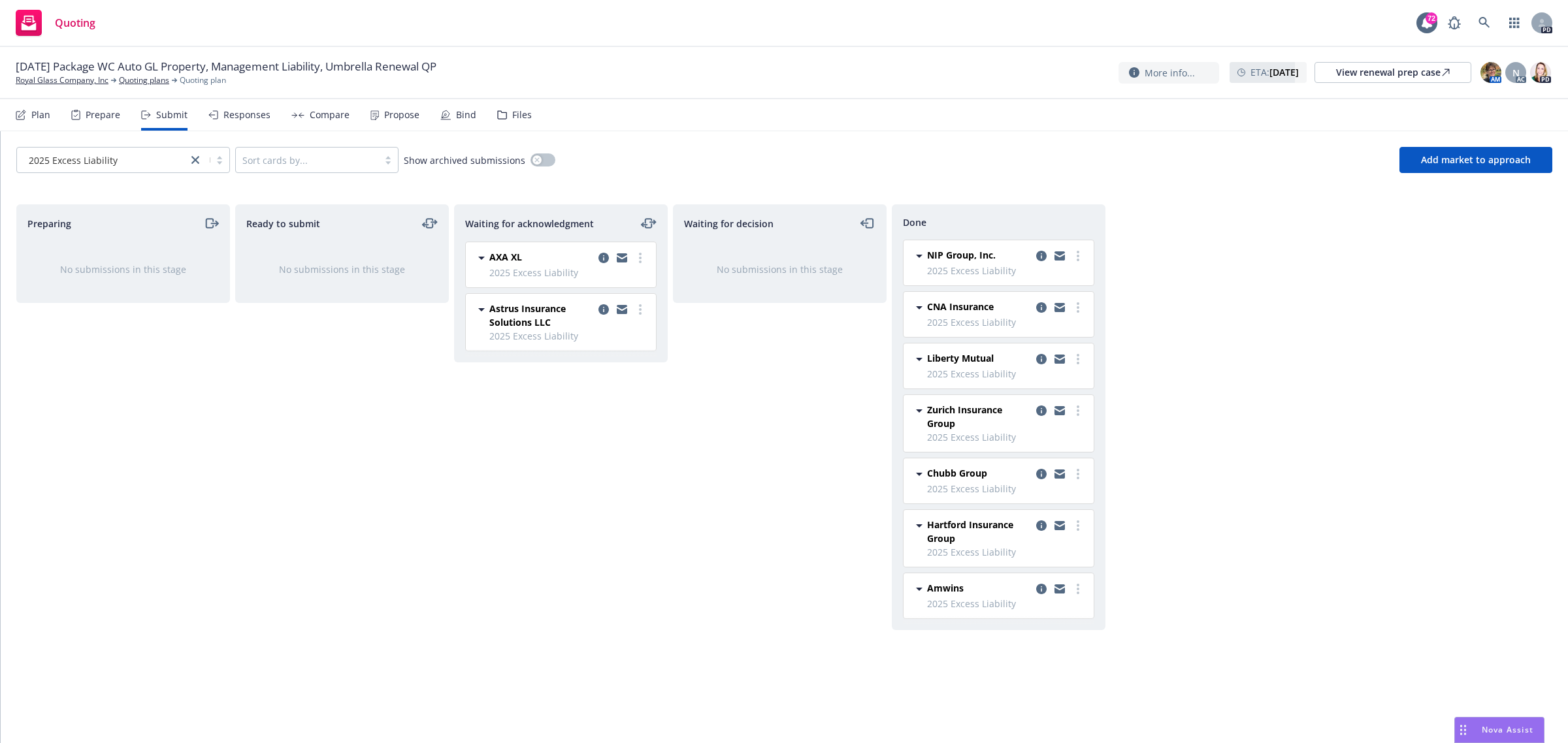
click at [1006, 595] on div "Amwins" at bounding box center [1007, 589] width 159 height 16
click at [1041, 588] on icon "copy logging email" at bounding box center [1041, 589] width 10 height 10
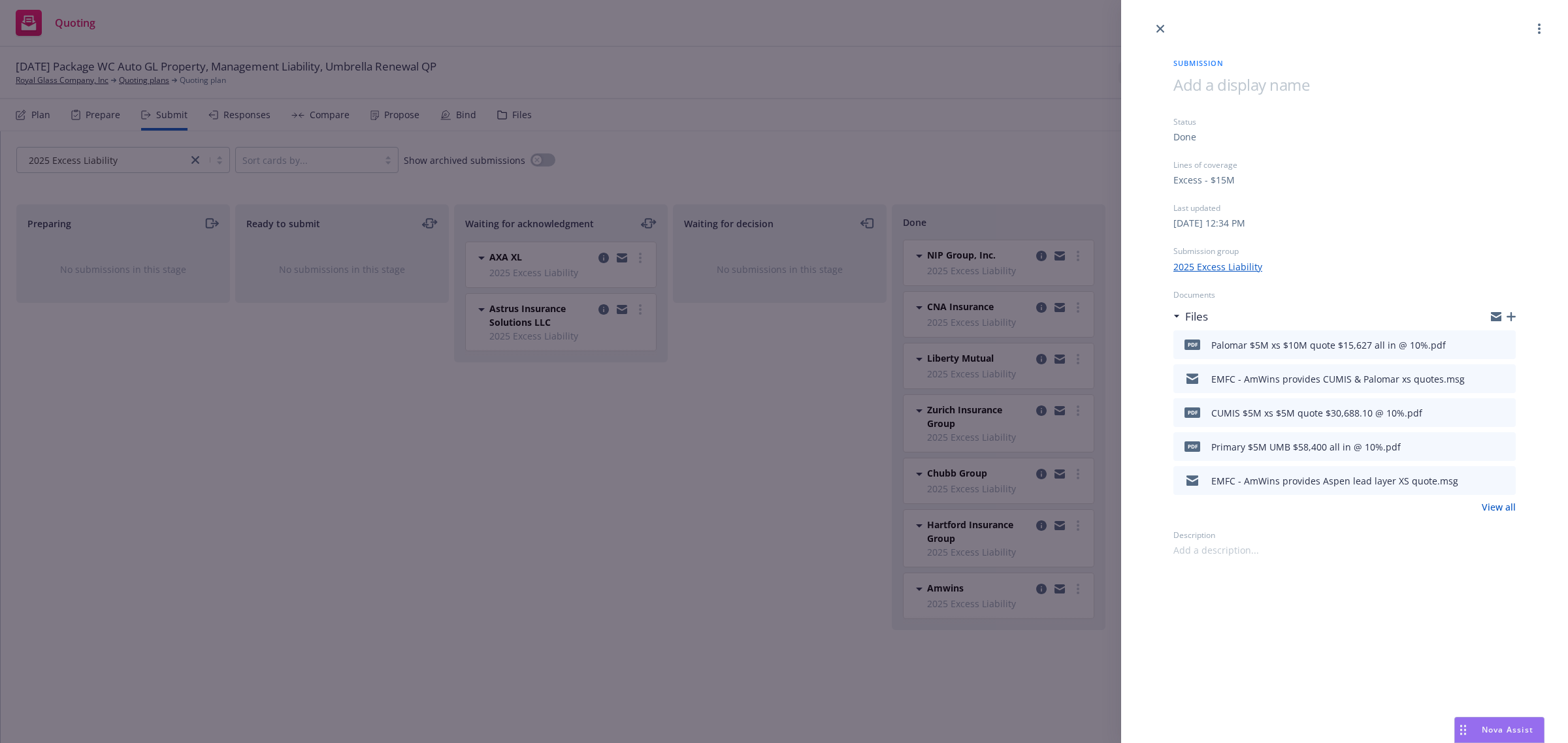
click at [1481, 444] on icon "download file" at bounding box center [1481, 445] width 10 height 10
click at [1485, 374] on icon "download file" at bounding box center [1481, 377] width 10 height 10
click at [1160, 27] on icon "close" at bounding box center [1160, 28] width 8 height 7
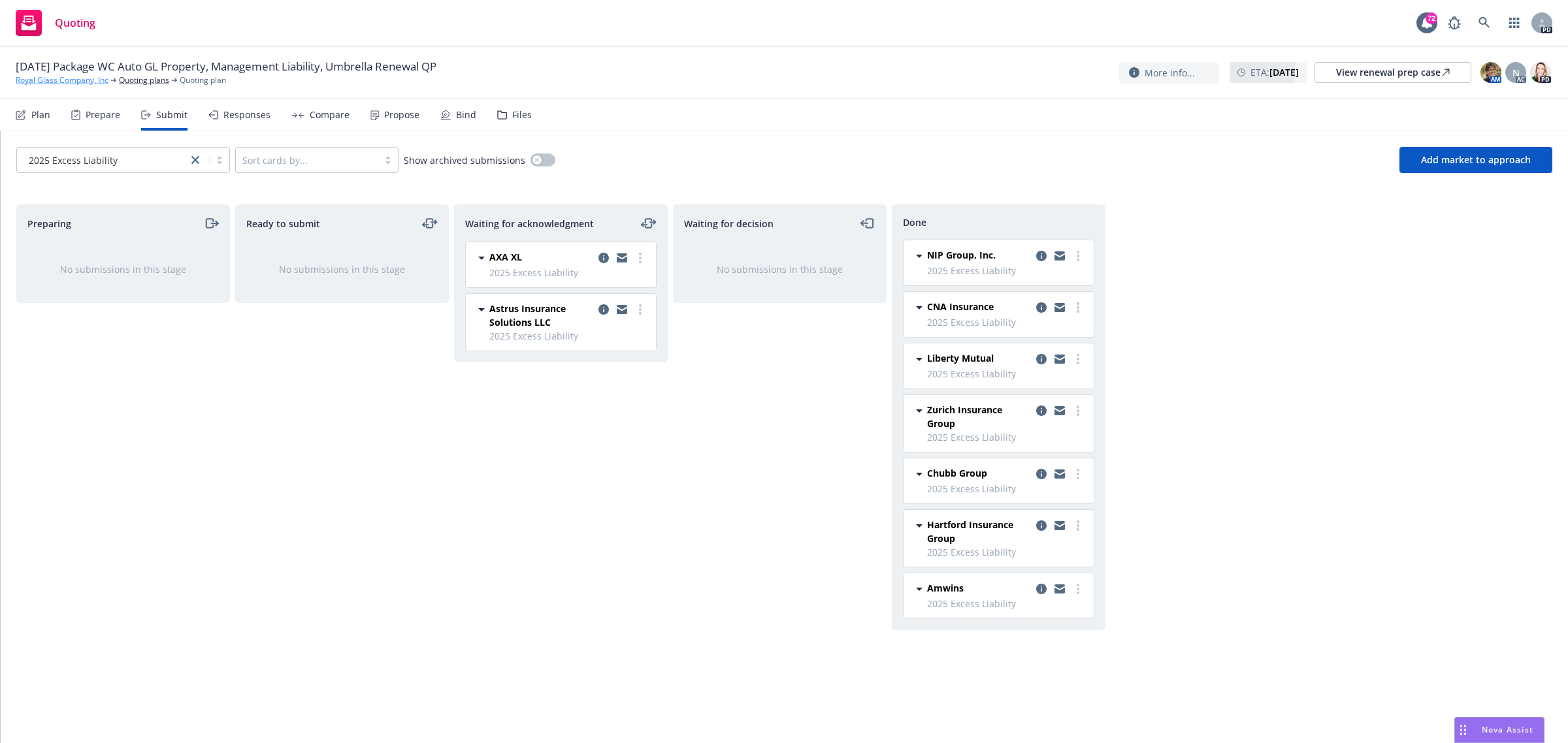
click at [74, 79] on link "Royal Glass Company, Inc" at bounding box center [62, 80] width 93 height 12
